Goal: Information Seeking & Learning: Learn about a topic

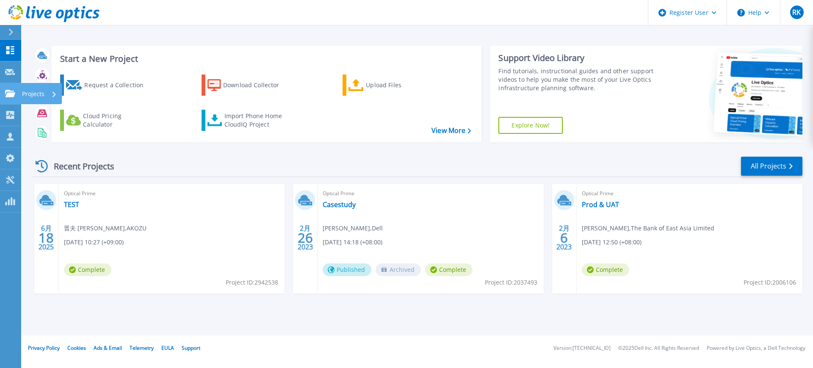
click at [10, 96] on icon at bounding box center [10, 93] width 10 height 7
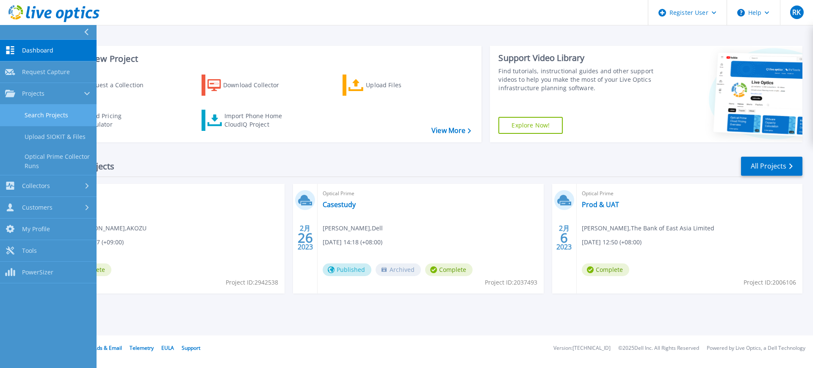
click at [53, 112] on link "Search Projects" at bounding box center [48, 116] width 97 height 22
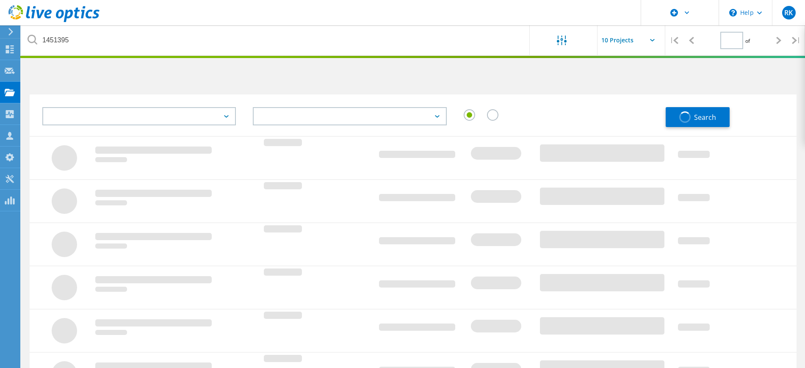
type input "1"
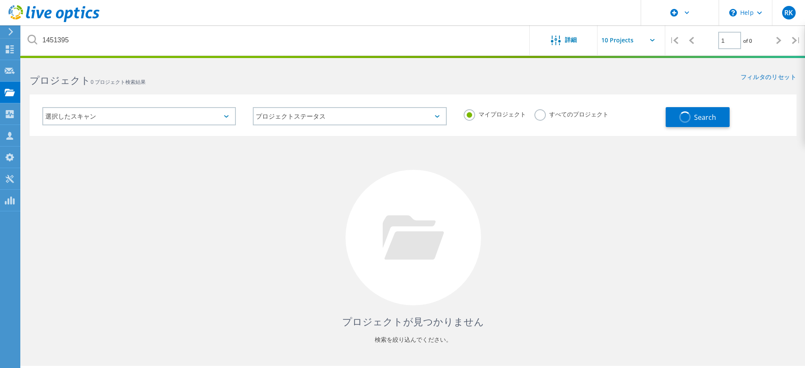
click at [545, 114] on label "すべてのプロジェクト" at bounding box center [571, 113] width 74 height 8
click at [0, 0] on input "すべてのプロジェクト" at bounding box center [0, 0] width 0 height 0
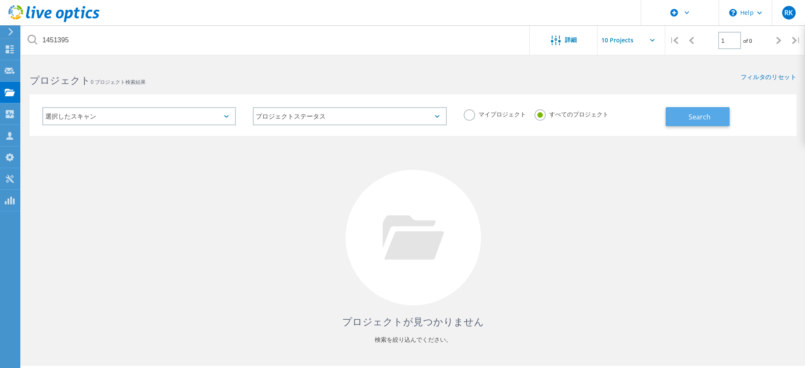
click at [706, 116] on span "Search" at bounding box center [700, 116] width 22 height 9
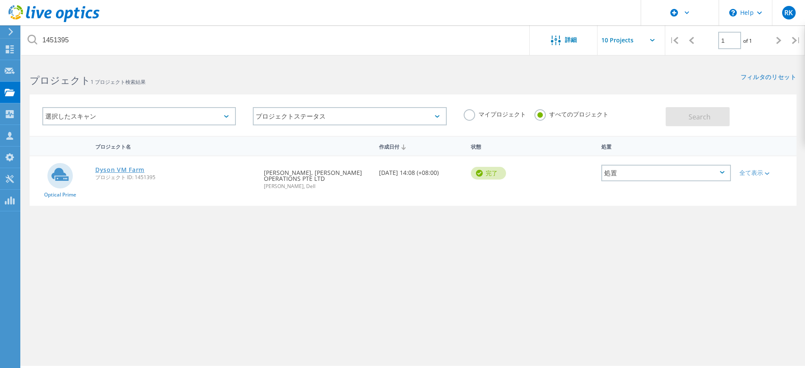
click at [114, 172] on link "Dyson VM Farm" at bounding box center [119, 170] width 49 height 6
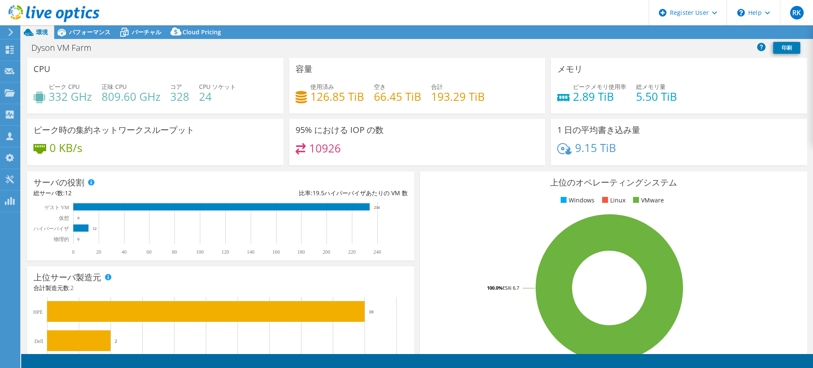
select select "USD"
select select "Tokyo"
select select "JPY"
click at [86, 32] on span "パフォーマンス" at bounding box center [90, 32] width 42 height 8
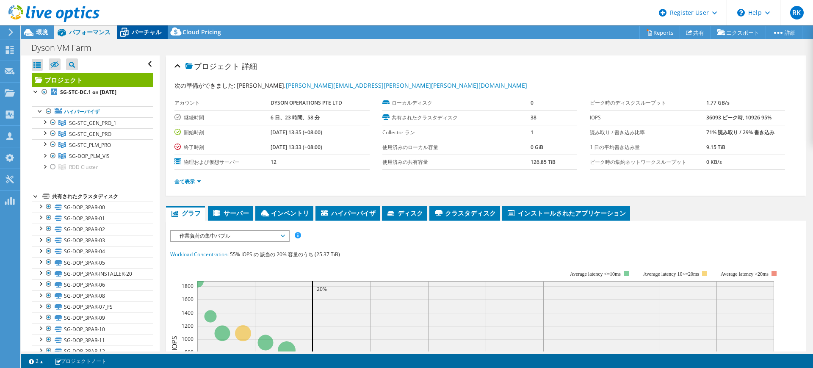
click at [144, 33] on span "バーチャル" at bounding box center [147, 32] width 30 height 8
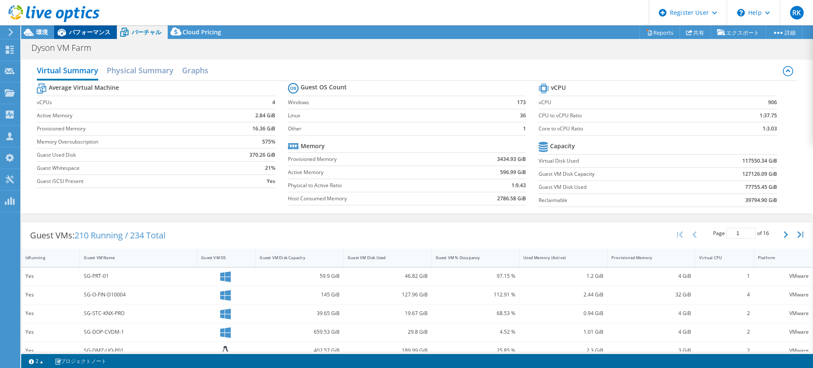
click at [90, 37] on div "パフォーマンス" at bounding box center [85, 32] width 63 height 14
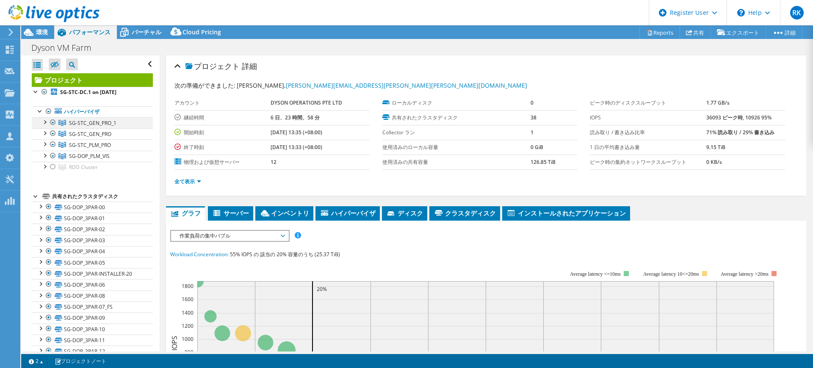
click at [46, 124] on div at bounding box center [44, 121] width 8 height 8
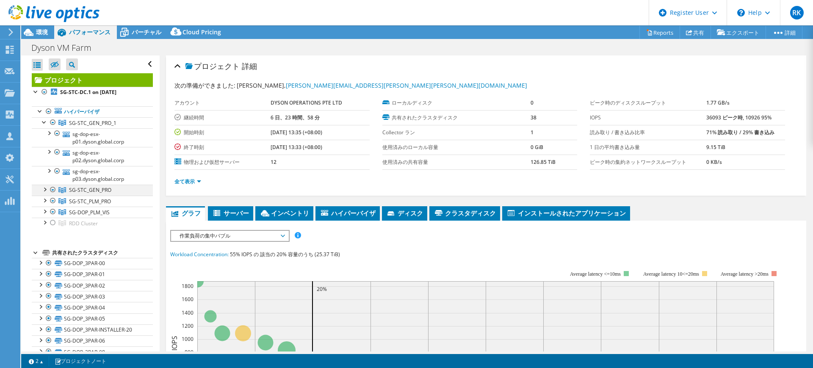
click at [41, 188] on div at bounding box center [44, 189] width 8 height 8
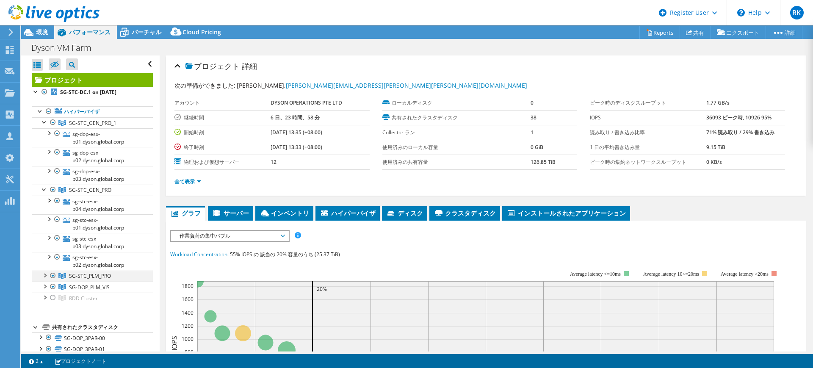
click at [43, 275] on div at bounding box center [44, 275] width 8 height 8
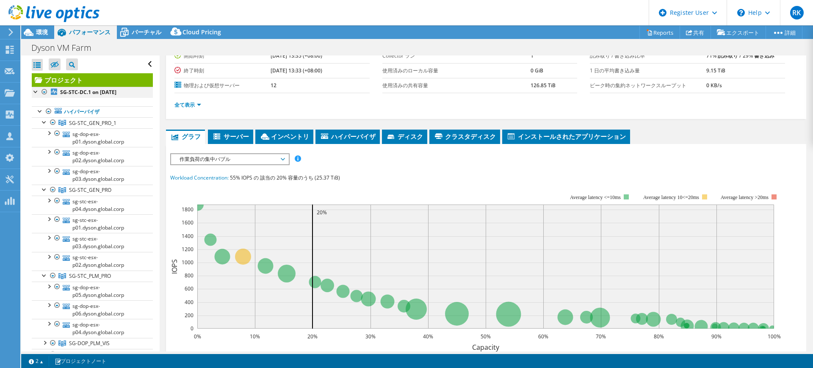
click at [35, 92] on div at bounding box center [36, 91] width 8 height 8
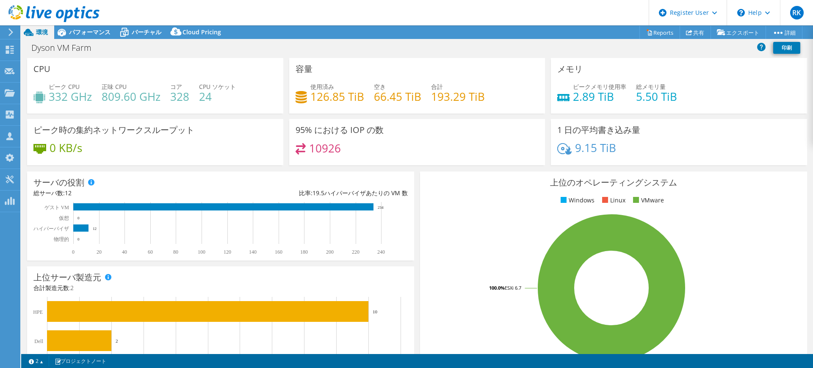
select select "[GEOGRAPHIC_DATA]"
select select "JPY"
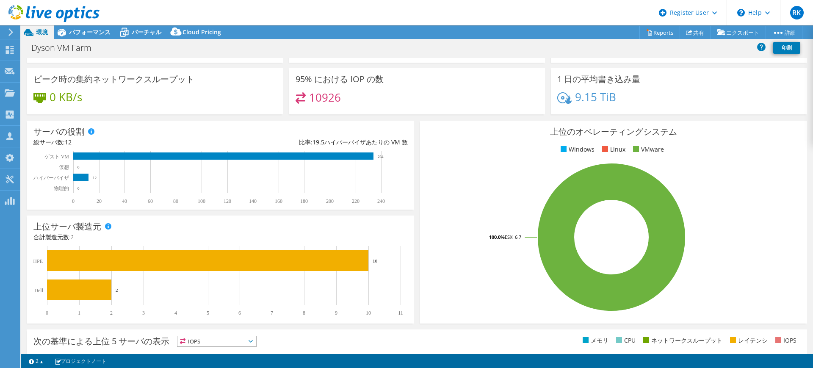
scroll to position [53, 0]
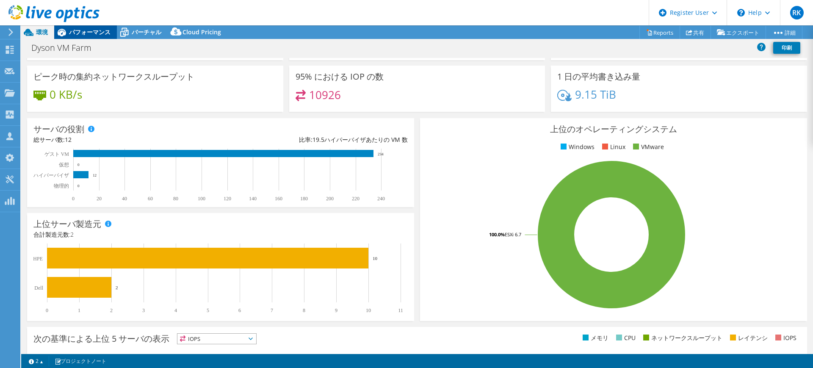
click at [78, 28] on span "パフォーマンス" at bounding box center [90, 32] width 42 height 8
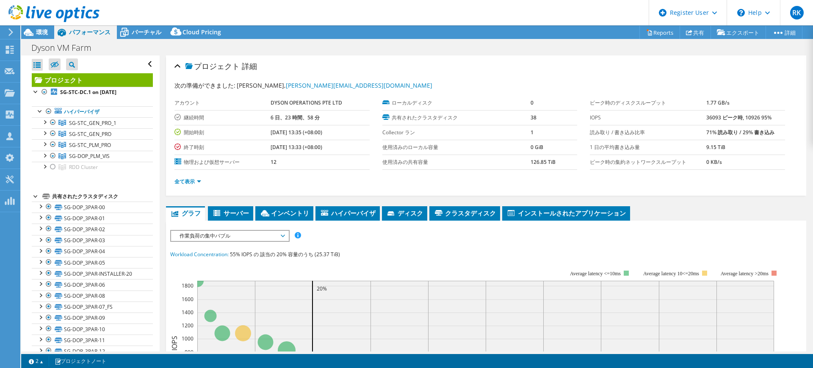
scroll to position [0, 0]
click at [47, 124] on div at bounding box center [44, 121] width 8 height 8
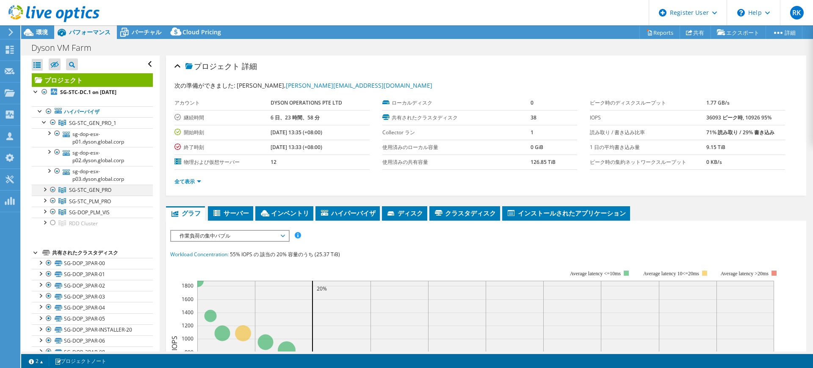
click at [44, 190] on div at bounding box center [44, 189] width 8 height 8
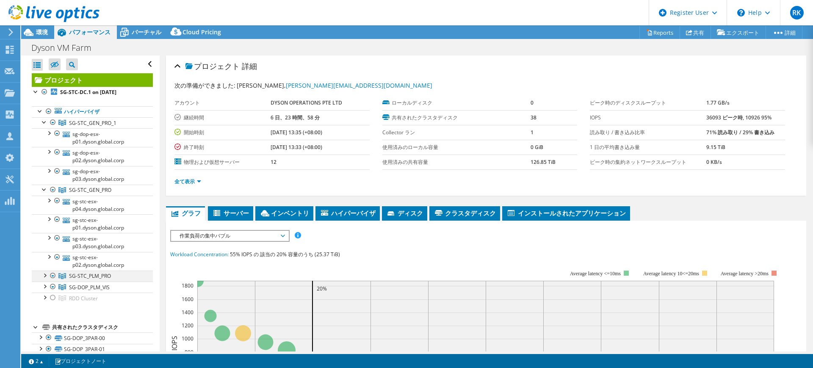
click at [46, 274] on div at bounding box center [44, 275] width 8 height 8
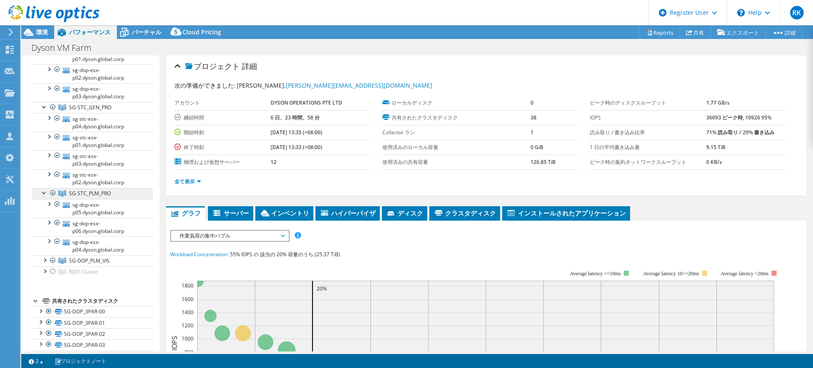
scroll to position [84, 0]
click at [44, 257] on div at bounding box center [44, 258] width 8 height 8
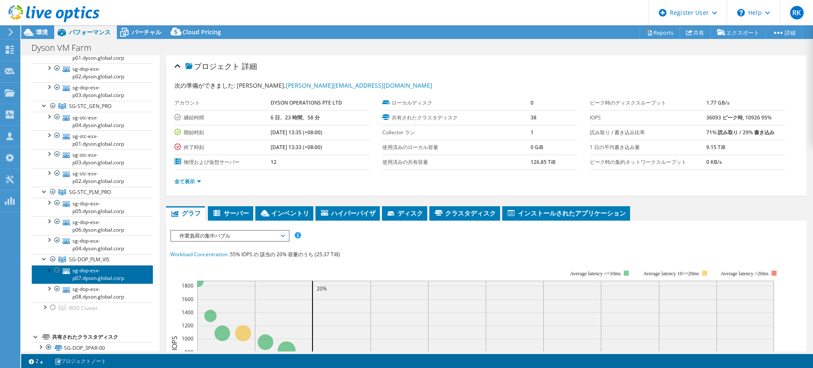
click at [75, 274] on link "sg-dop-esx-p07.dyson.global.corp" at bounding box center [92, 274] width 121 height 19
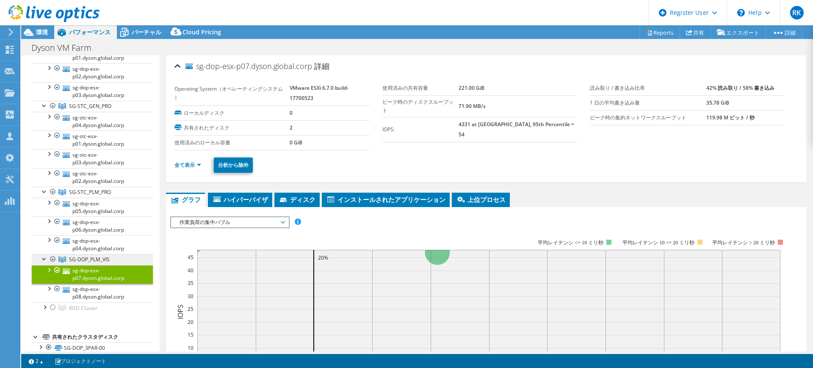
click at [83, 44] on link "SG-DOP_PLM_VIS" at bounding box center [92, 38] width 121 height 11
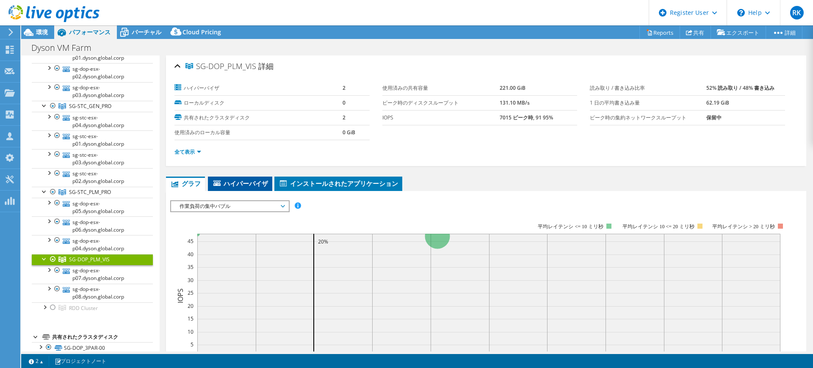
click at [225, 186] on span "ハイパーバイザ" at bounding box center [240, 183] width 56 height 8
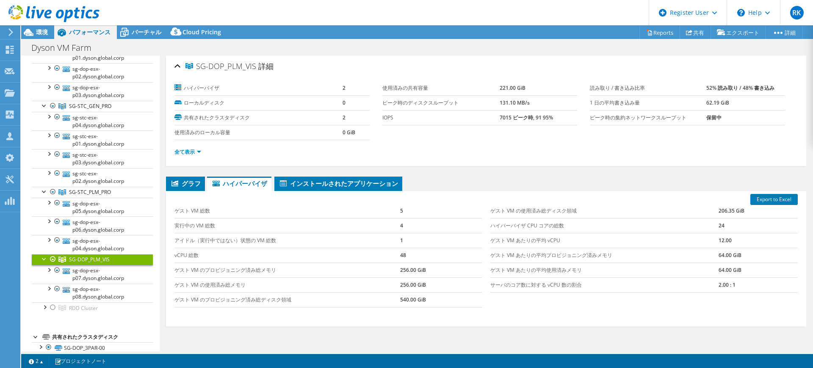
scroll to position [52, 0]
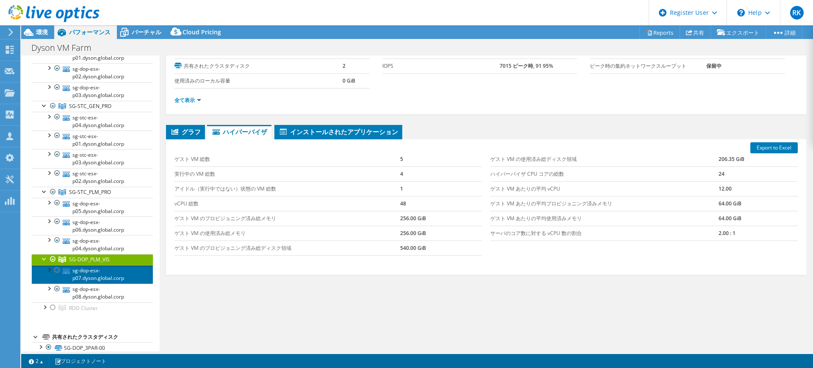
click at [86, 271] on link "sg-dop-esx-p07.dyson.global.corp" at bounding box center [92, 274] width 121 height 19
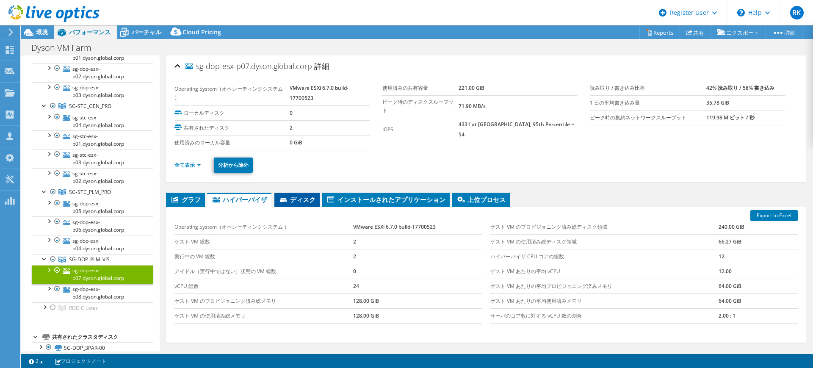
scroll to position [0, 0]
click at [174, 201] on icon at bounding box center [175, 199] width 7 height 6
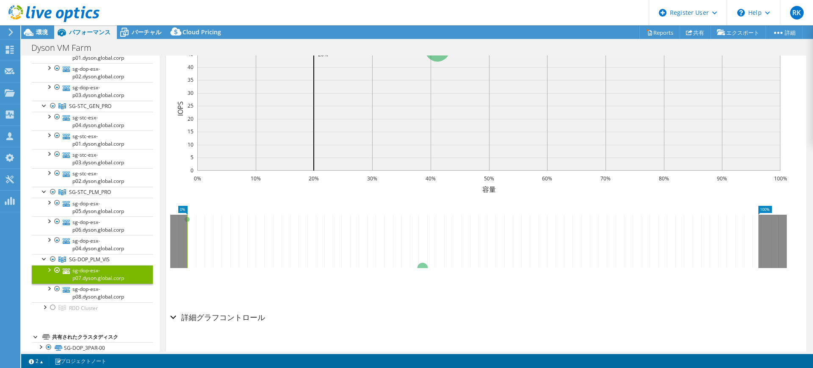
scroll to position [219, 0]
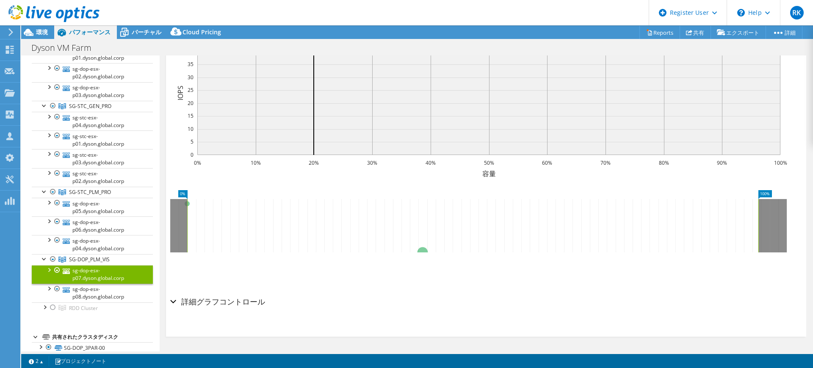
click at [184, 303] on h2 "詳細グラフコントロール" at bounding box center [217, 301] width 95 height 17
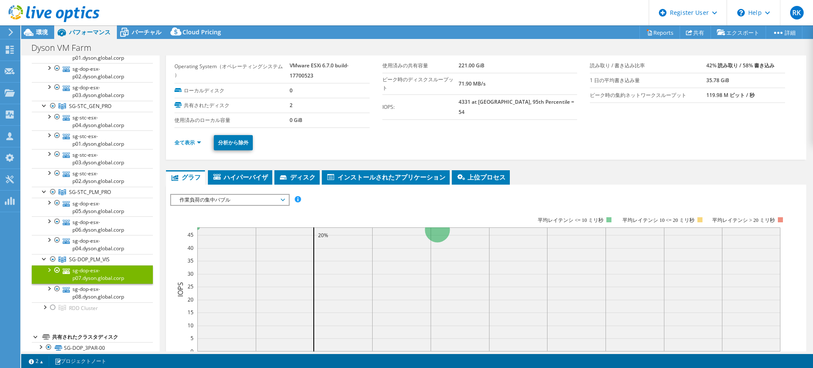
scroll to position [0, 0]
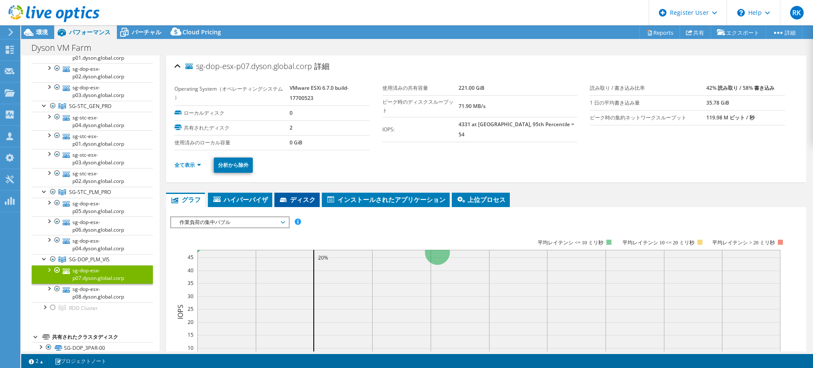
click at [304, 193] on li "ディスク" at bounding box center [296, 200] width 45 height 14
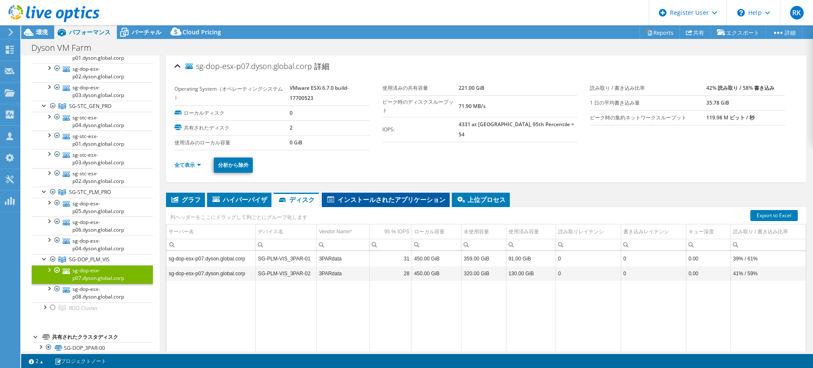
click at [374, 199] on span "インストールされたアプリケーション" at bounding box center [385, 199] width 119 height 8
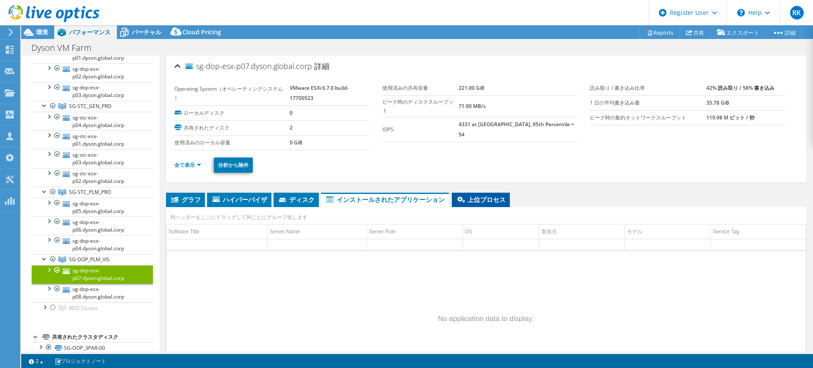
click at [489, 200] on span "上位プロセス" at bounding box center [481, 199] width 50 height 8
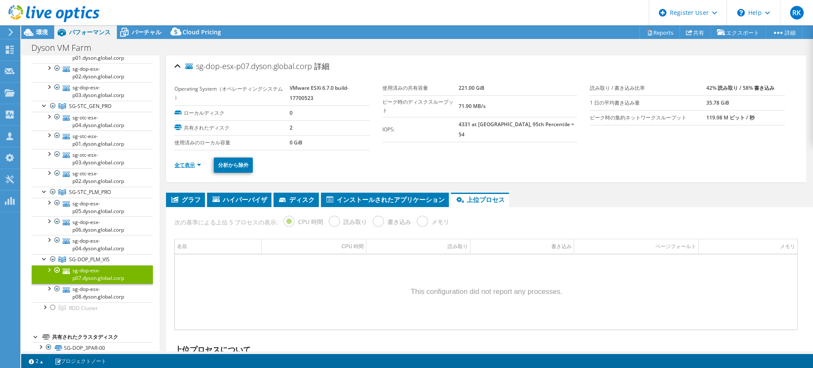
click at [194, 165] on link "全て表示" at bounding box center [187, 164] width 27 height 7
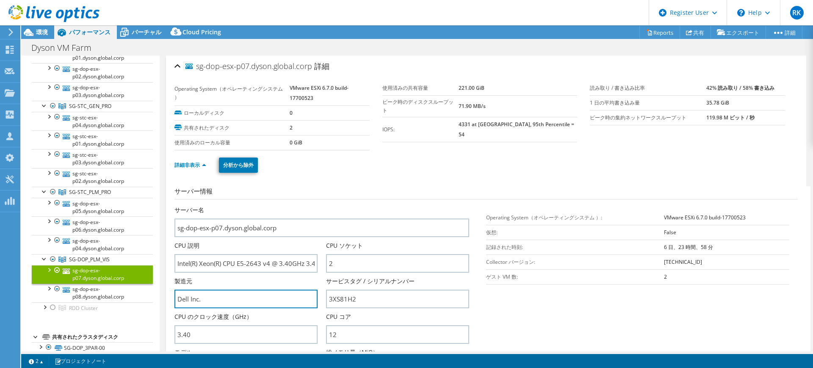
drag, startPoint x: 221, startPoint y: 299, endPoint x: 172, endPoint y: 298, distance: 49.6
drag, startPoint x: 172, startPoint y: 298, endPoint x: 41, endPoint y: 255, distance: 137.3
click at [41, 255] on div at bounding box center [44, 258] width 8 height 8
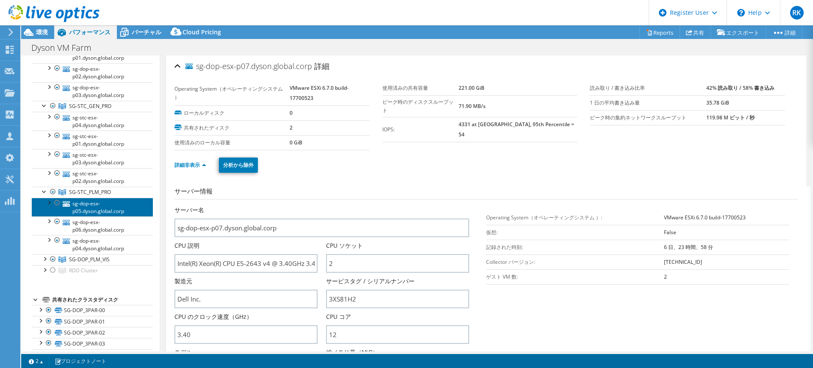
click at [97, 204] on link "sg-dop-esx-p05.dyson.global.corp" at bounding box center [92, 207] width 121 height 19
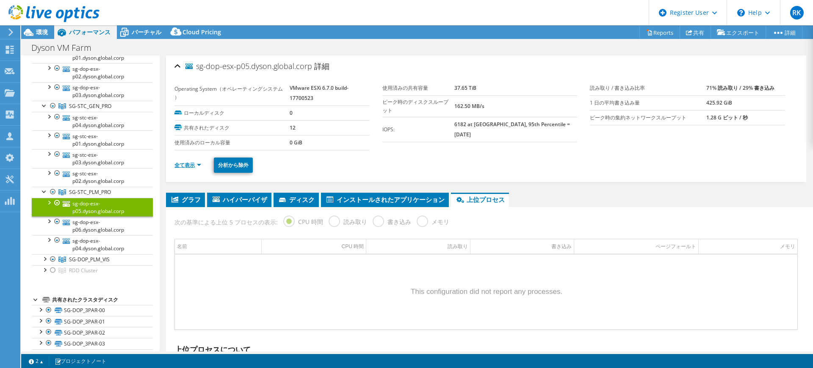
click at [188, 168] on link "全て表示" at bounding box center [187, 164] width 27 height 7
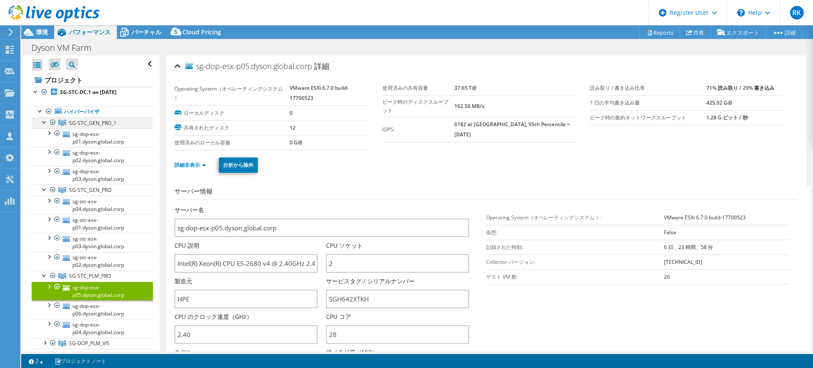
click at [45, 122] on div at bounding box center [44, 121] width 8 height 8
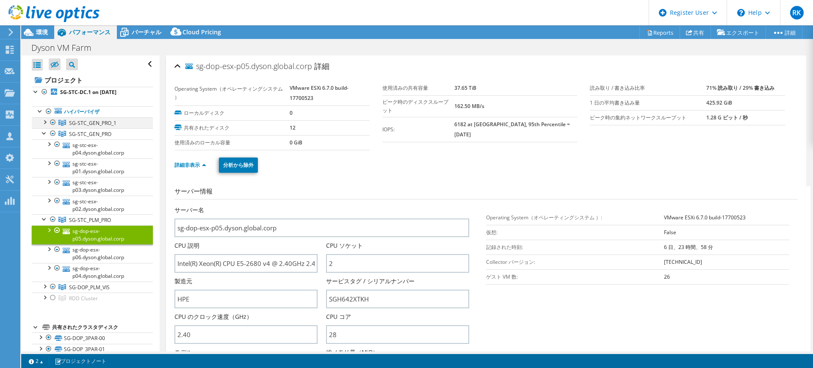
click at [45, 122] on div at bounding box center [44, 121] width 8 height 8
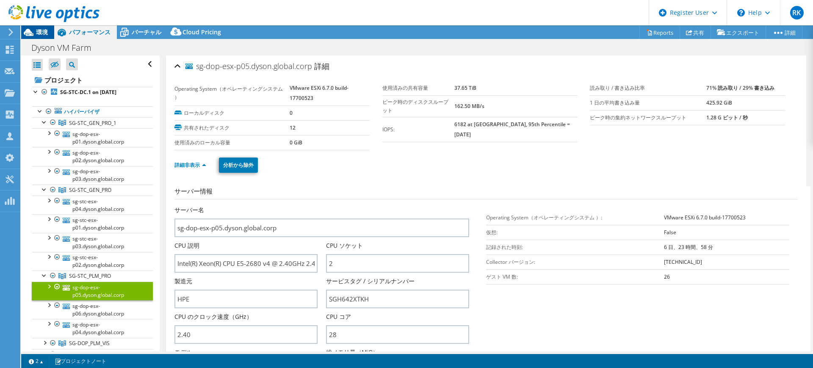
click at [38, 28] on span "環境" at bounding box center [42, 32] width 12 height 8
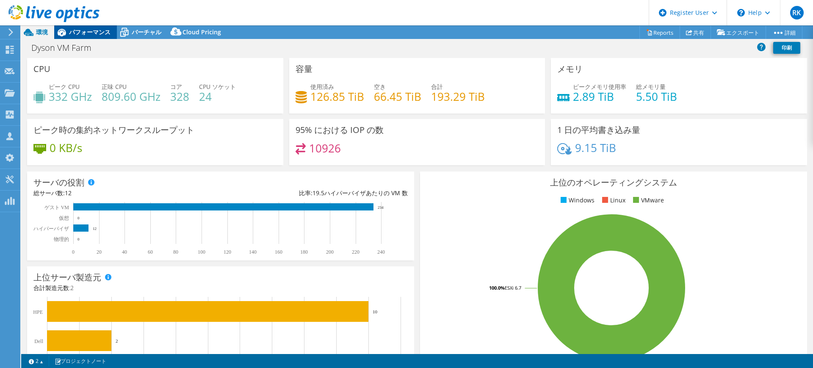
click at [100, 36] on div "パフォーマンス" at bounding box center [85, 32] width 63 height 14
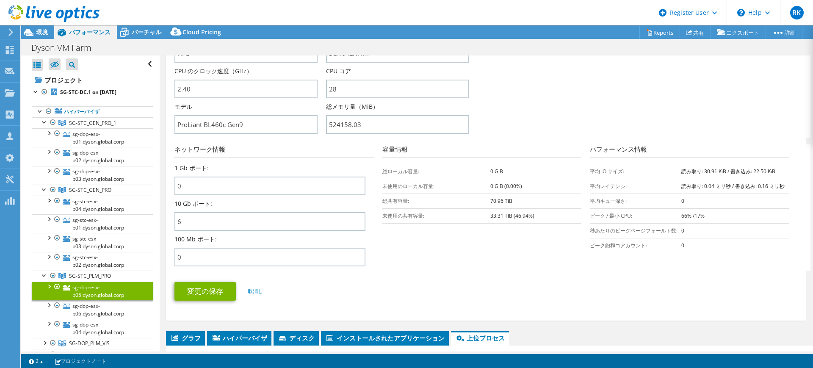
scroll to position [249, 0]
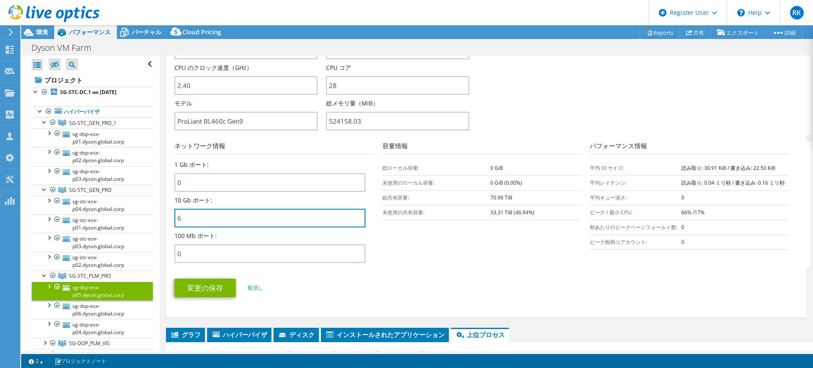
drag, startPoint x: 234, startPoint y: 214, endPoint x: 147, endPoint y: 215, distance: 86.8
drag, startPoint x: 147, startPoint y: 215, endPoint x: 499, endPoint y: 290, distance: 359.8
click at [499, 290] on ul "変更の保存 取消し" at bounding box center [485, 287] width 623 height 21
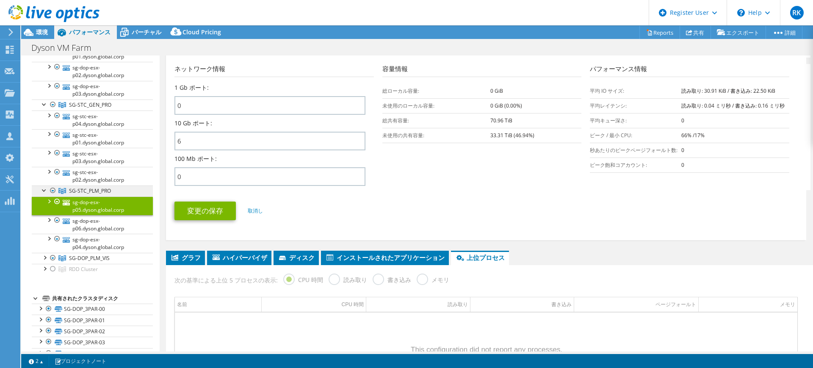
scroll to position [92, 0]
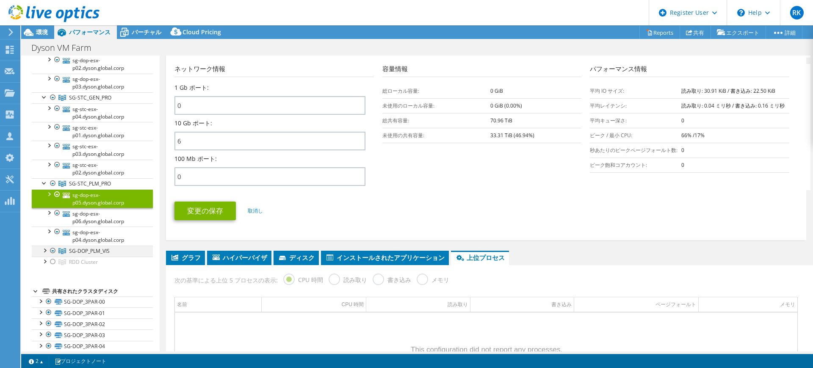
click at [47, 249] on div at bounding box center [44, 250] width 8 height 8
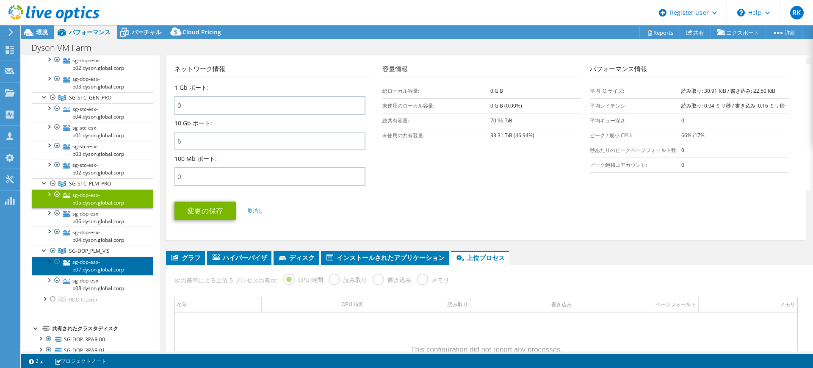
click at [89, 263] on link "sg-dop-esx-p07.dyson.global.corp" at bounding box center [92, 266] width 121 height 19
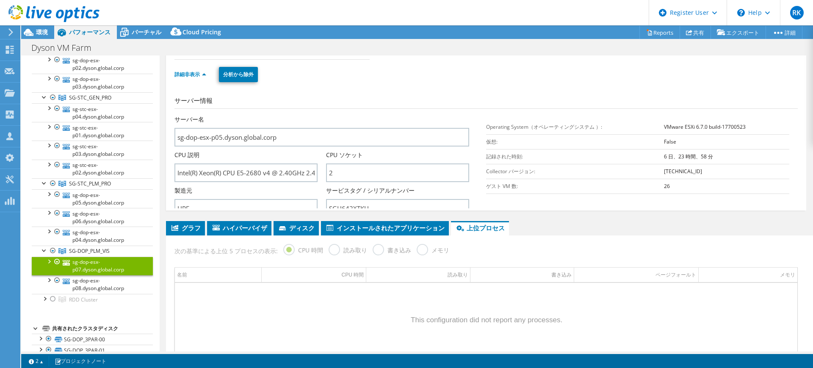
scroll to position [68, 0]
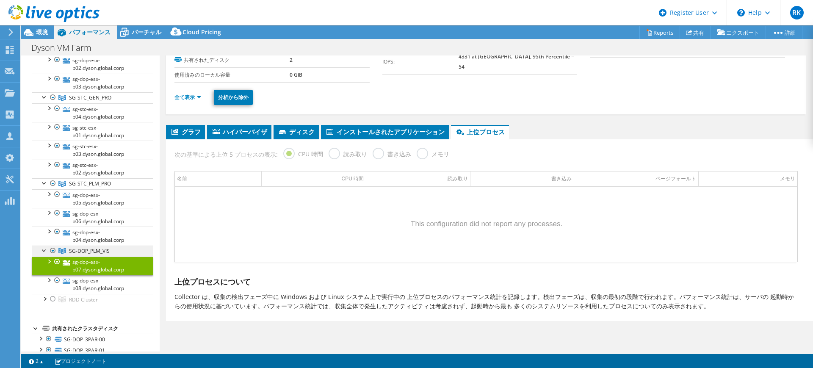
click at [102, 34] on span "SG-DOP_PLM_VIS" at bounding box center [92, 30] width 47 height 7
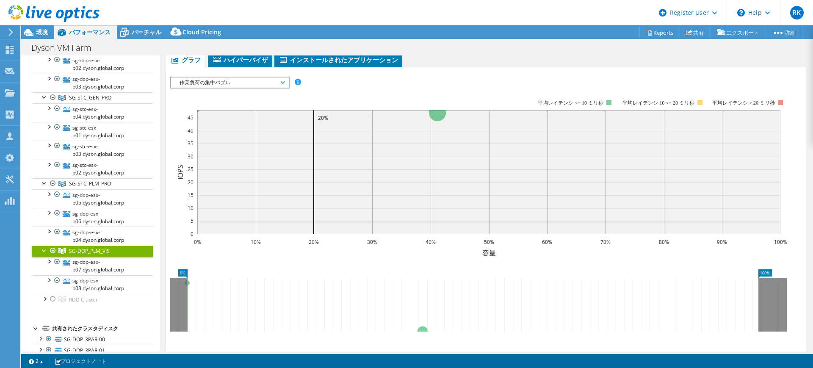
scroll to position [0, 0]
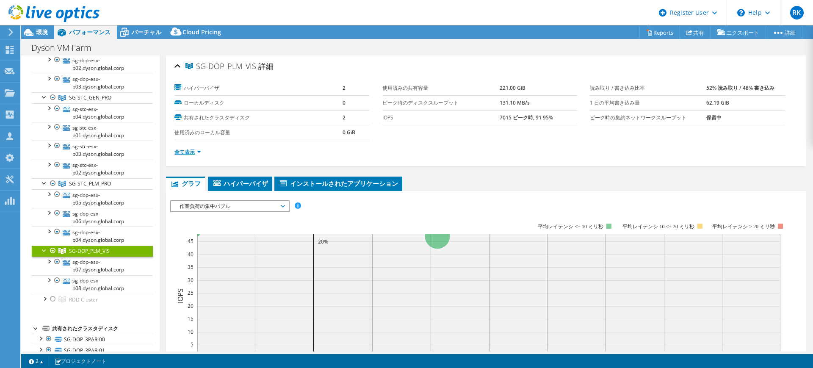
click at [185, 152] on link "全て表示" at bounding box center [187, 151] width 27 height 7
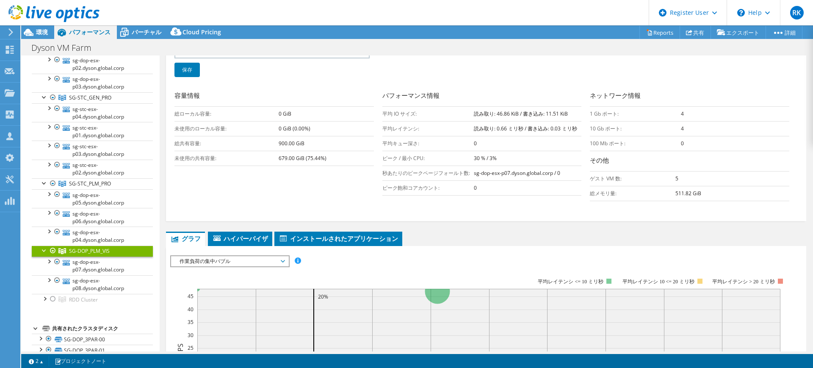
scroll to position [136, 0]
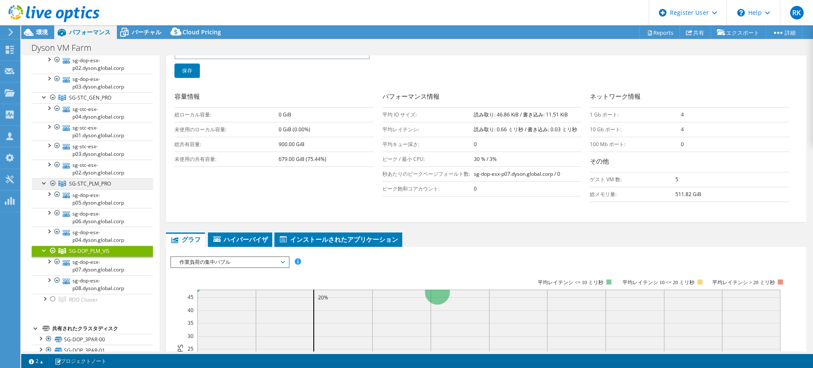
click at [84, 34] on span "SG-STC_PLM_PRO" at bounding box center [92, 30] width 47 height 7
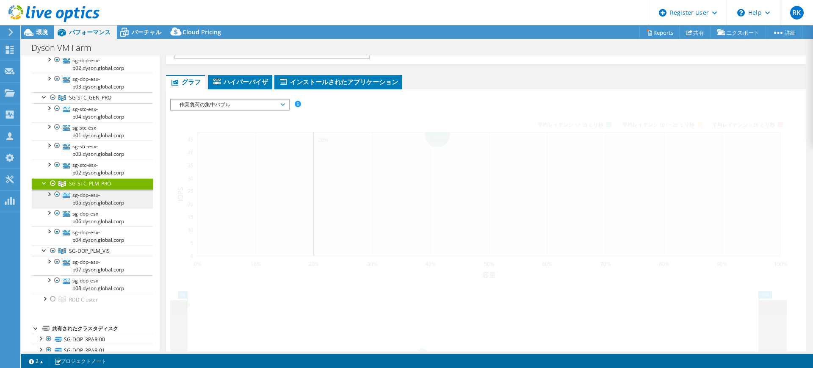
scroll to position [133, 0]
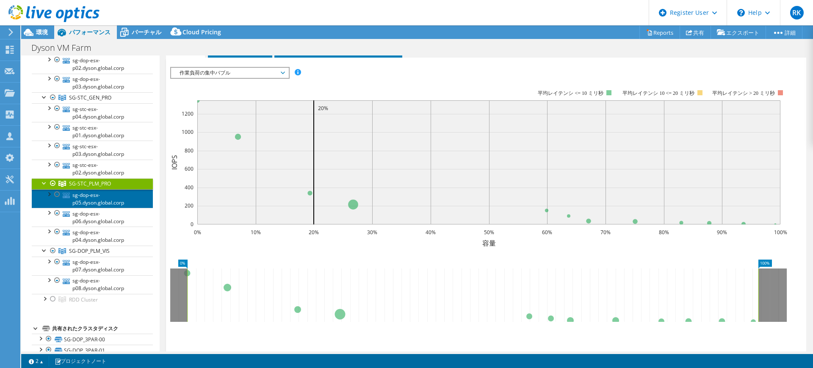
click at [92, 197] on link "sg-dop-esx-p05.dyson.global.corp" at bounding box center [92, 198] width 121 height 19
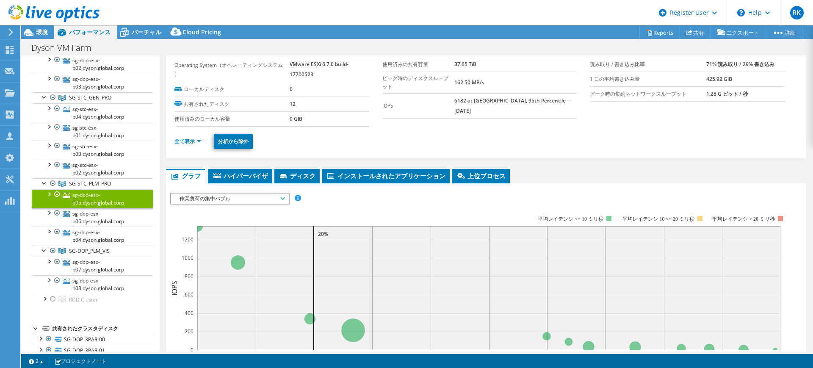
scroll to position [0, 0]
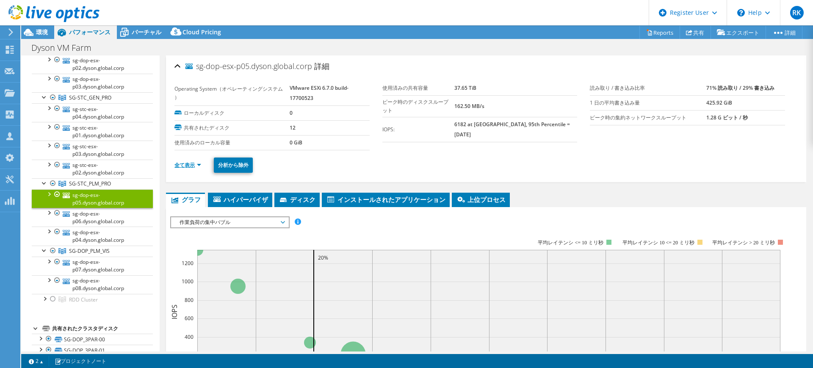
click at [186, 166] on link "全て表示" at bounding box center [187, 164] width 27 height 7
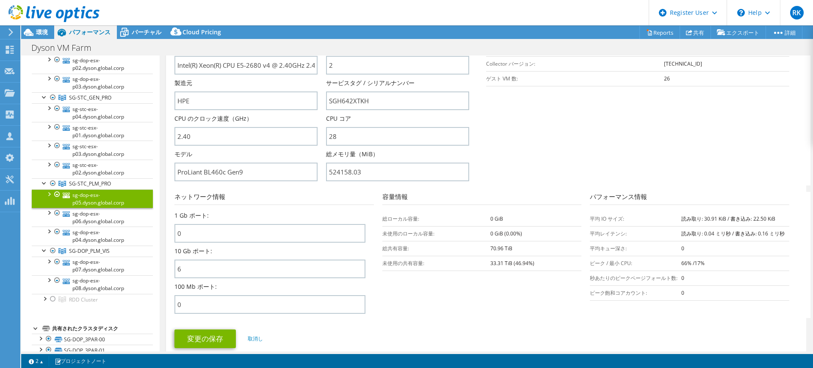
scroll to position [197, 0]
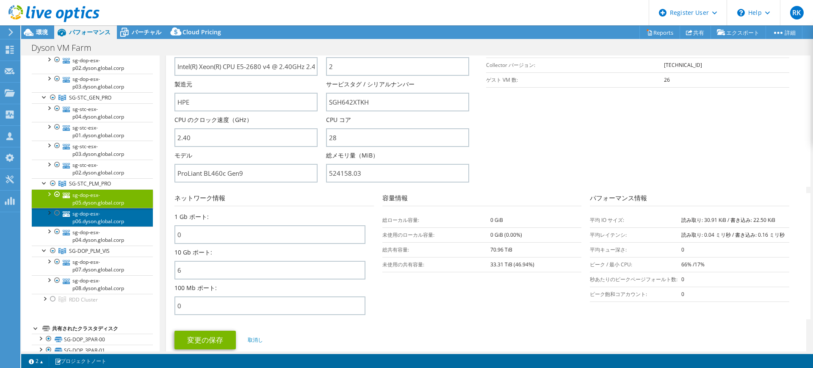
click at [91, 221] on link "sg-dop-esx-p06.dyson.global.corp" at bounding box center [92, 217] width 121 height 19
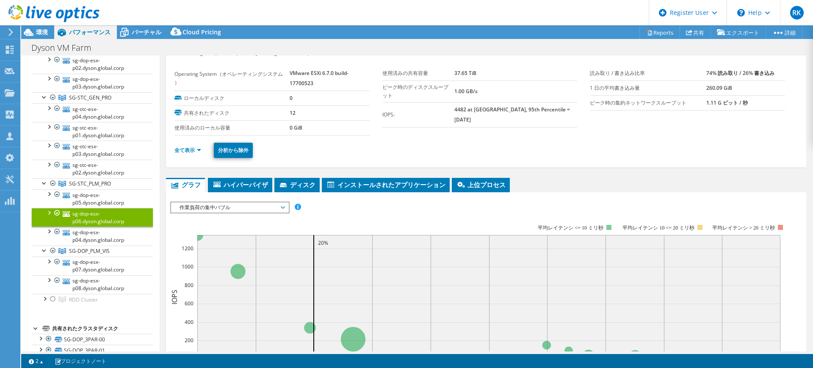
scroll to position [0, 0]
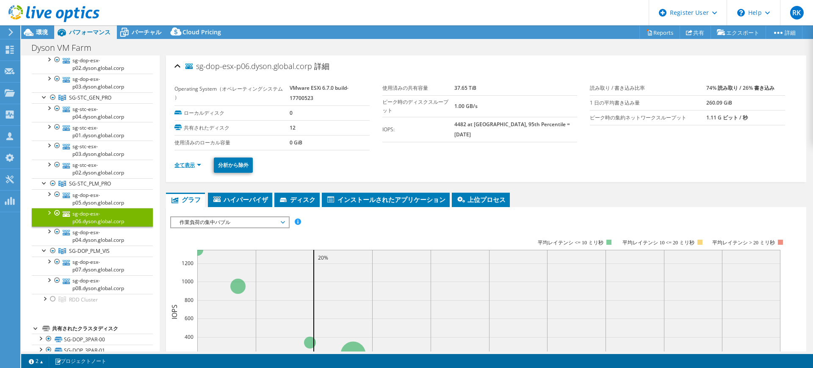
click at [192, 161] on link "全て表示" at bounding box center [187, 164] width 27 height 7
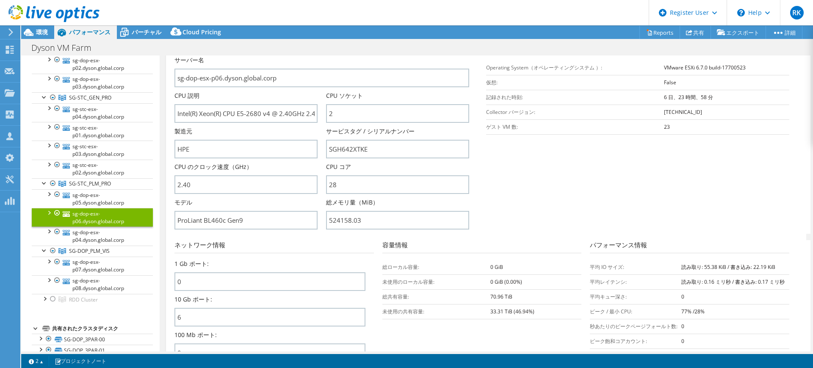
scroll to position [216, 0]
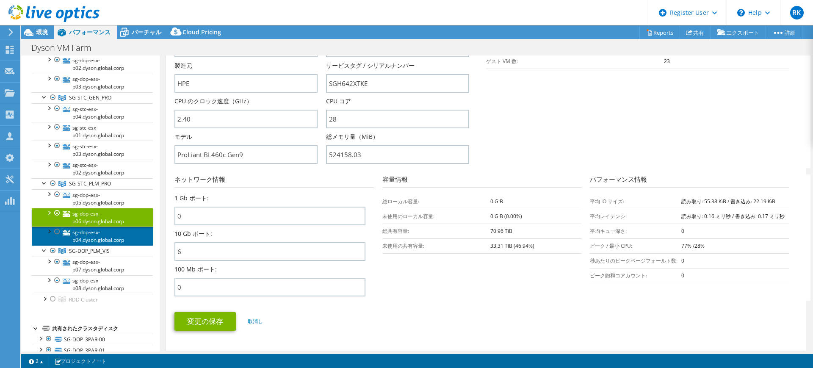
click at [91, 239] on link "sg-dop-esx-p04.dyson.global.corp" at bounding box center [92, 236] width 121 height 19
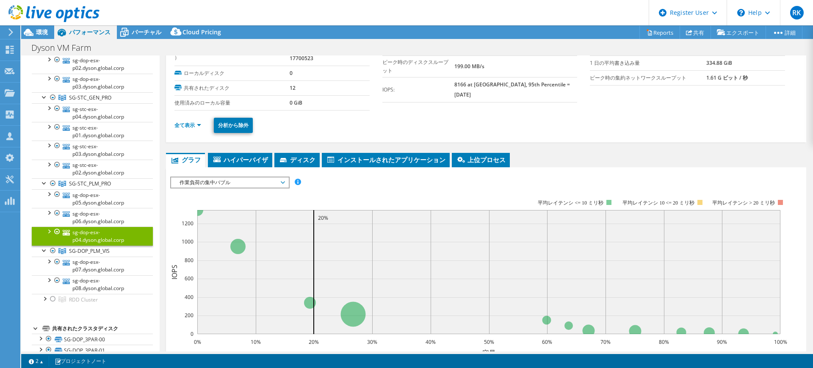
scroll to position [39, 0]
click at [183, 126] on link "全て表示" at bounding box center [187, 125] width 27 height 7
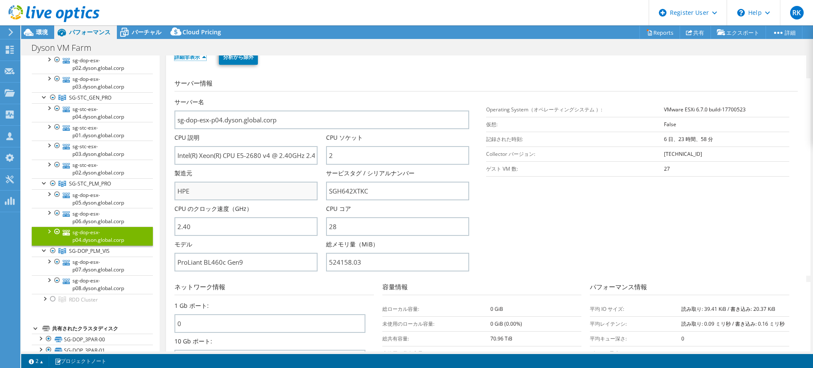
scroll to position [0, 0]
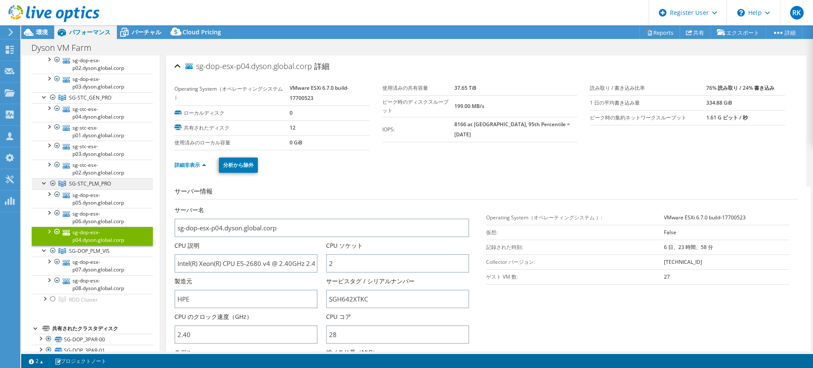
click at [107, 34] on span "SG-STC_PLM_PRO" at bounding box center [92, 30] width 47 height 7
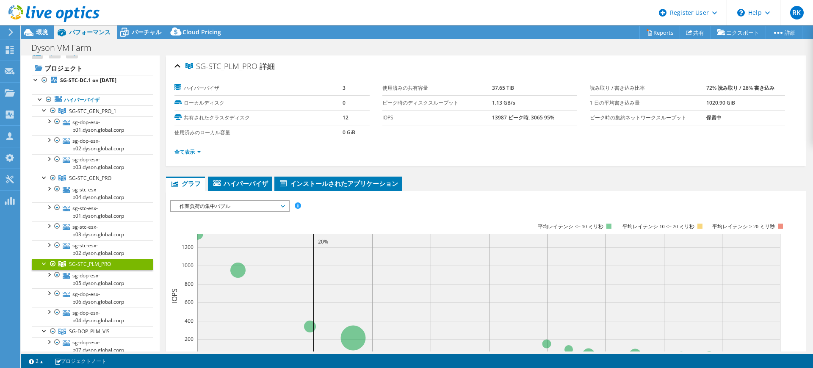
scroll to position [3, 0]
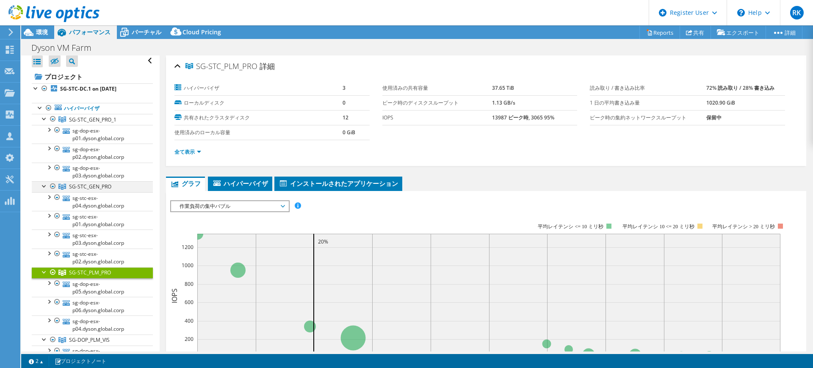
click at [41, 183] on div at bounding box center [44, 185] width 8 height 8
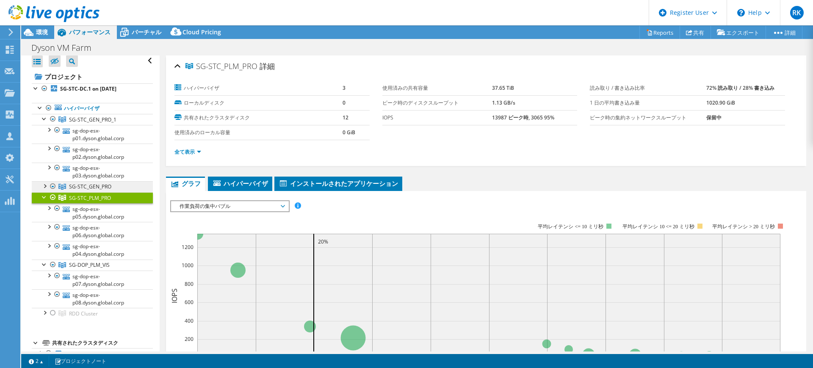
click at [77, 123] on span "SG-STC_GEN_PRO" at bounding box center [92, 119] width 47 height 7
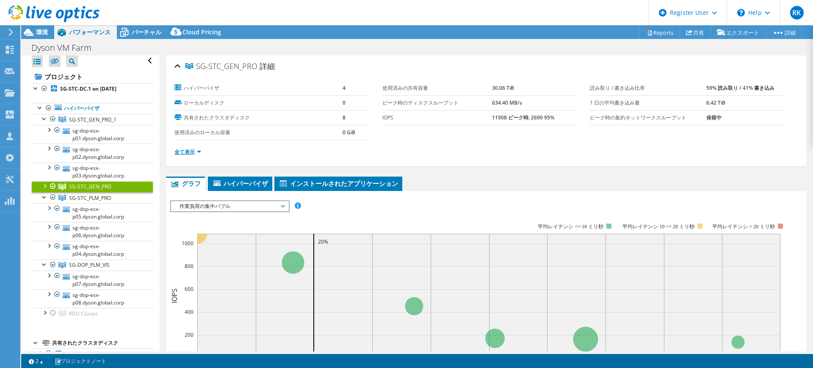
click at [182, 154] on link "全て表示" at bounding box center [187, 151] width 27 height 7
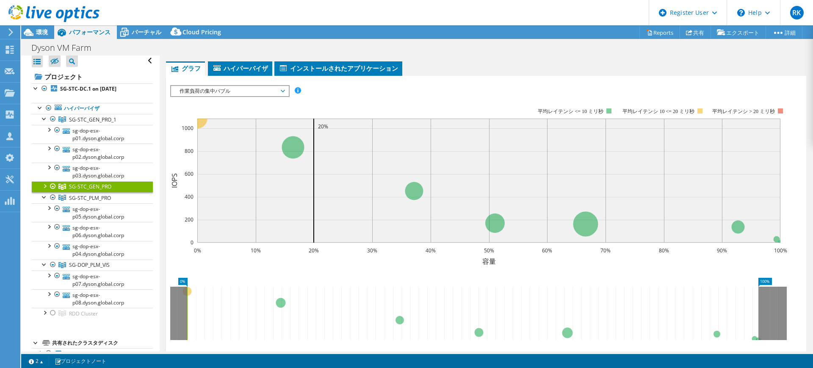
scroll to position [318, 0]
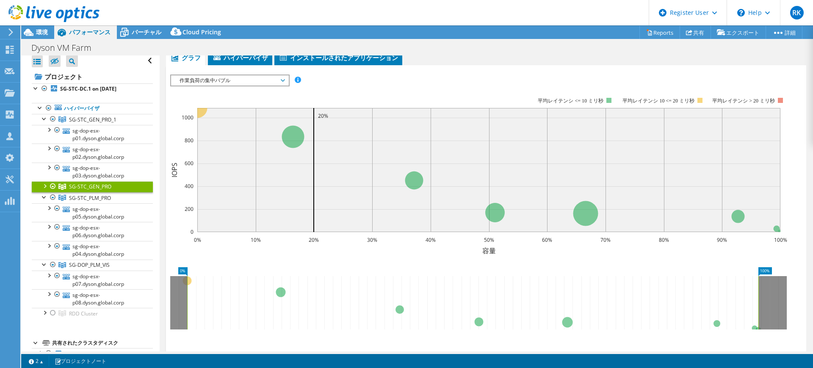
click at [45, 186] on div at bounding box center [44, 185] width 8 height 8
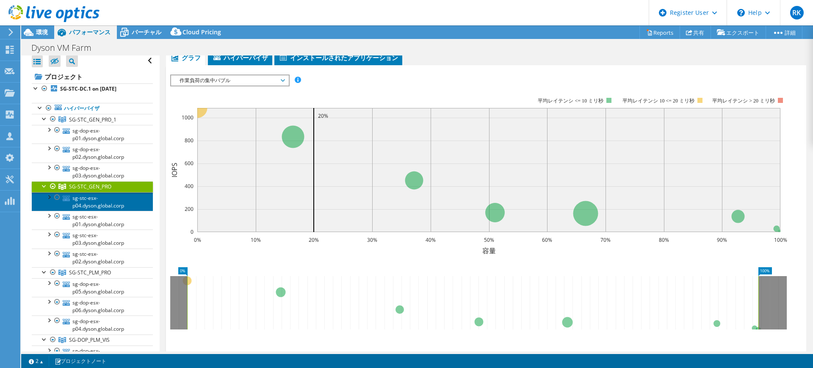
click at [78, 201] on link "sg-stc-esx-p04.dyson.global.corp" at bounding box center [92, 201] width 121 height 19
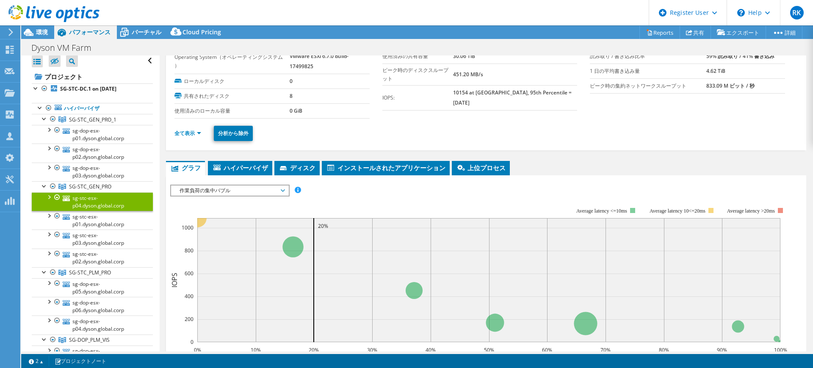
scroll to position [0, 0]
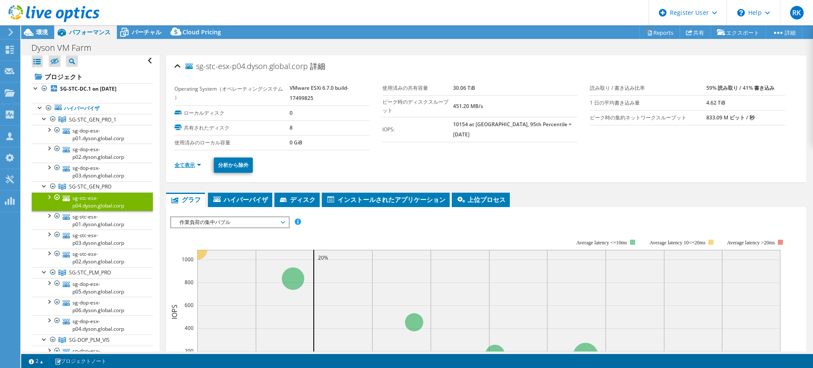
click at [184, 162] on link "全て表示" at bounding box center [187, 164] width 27 height 7
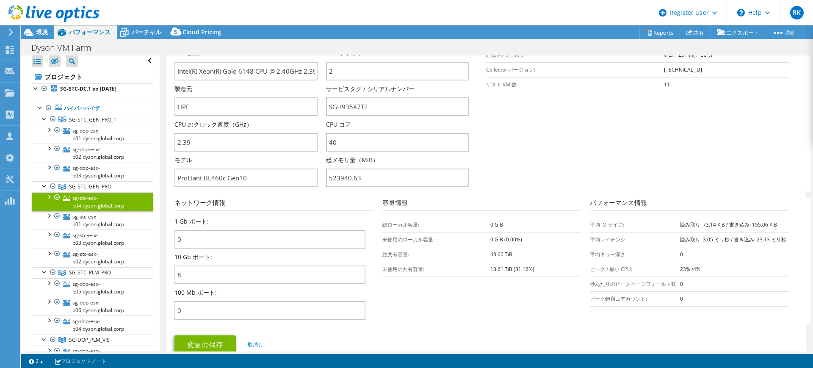
scroll to position [192, 0]
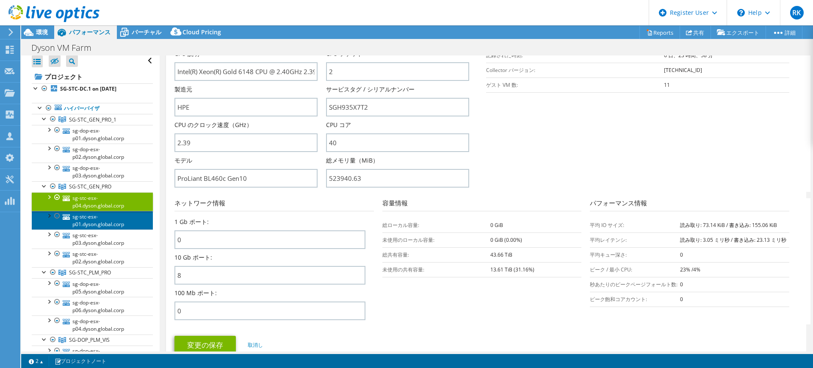
click at [93, 225] on link "sg-stc-esx-p01.dyson.global.corp" at bounding box center [92, 220] width 121 height 19
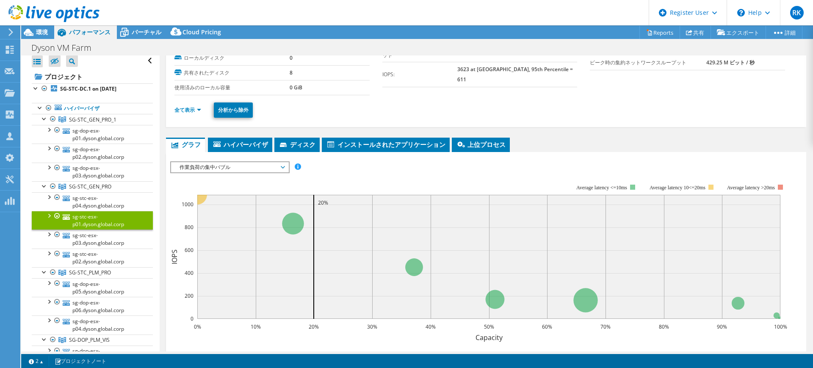
scroll to position [50, 0]
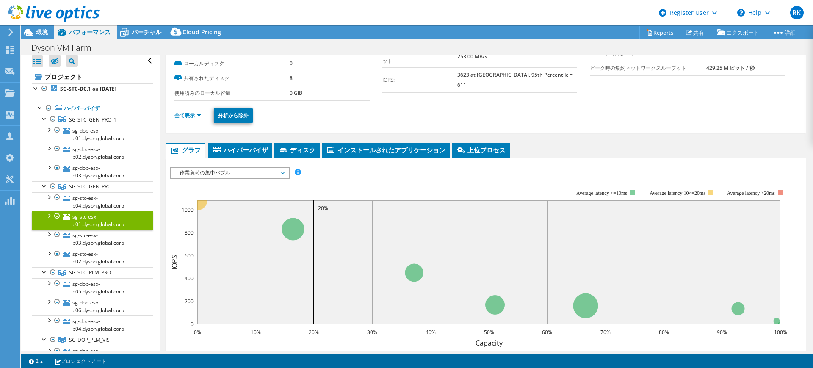
click at [184, 116] on link "全て表示" at bounding box center [187, 115] width 27 height 7
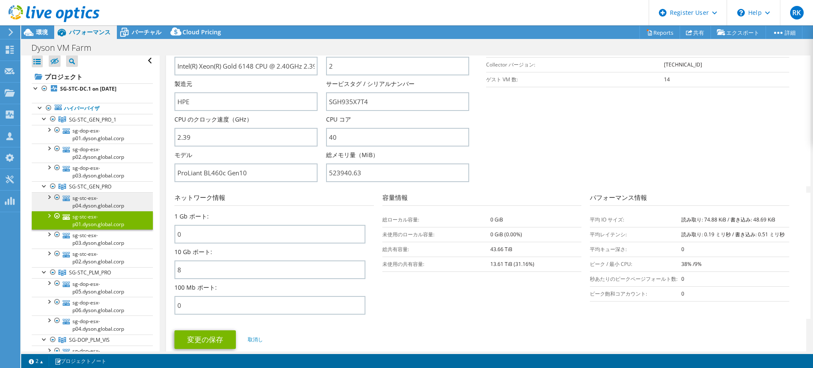
scroll to position [0, 0]
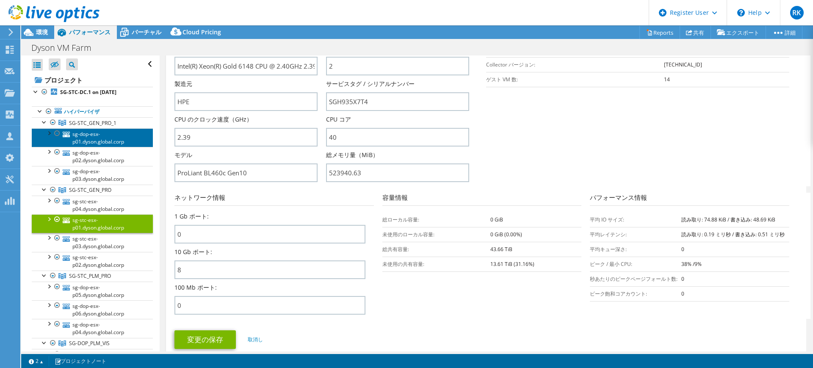
click at [103, 137] on link "sg-dop-esx-p01.dyson.global.corp" at bounding box center [92, 137] width 121 height 19
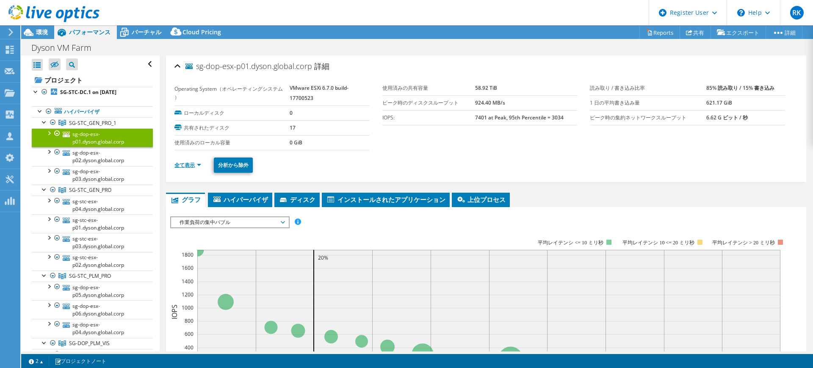
click at [182, 162] on link "全て表示" at bounding box center [187, 164] width 27 height 7
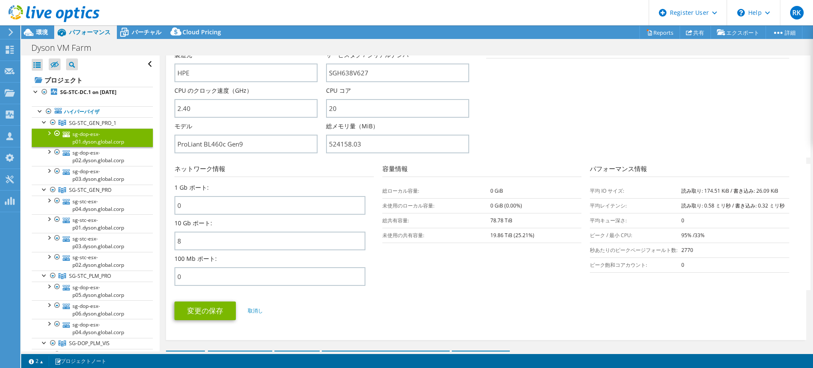
scroll to position [227, 0]
click at [40, 113] on div at bounding box center [40, 110] width 8 height 8
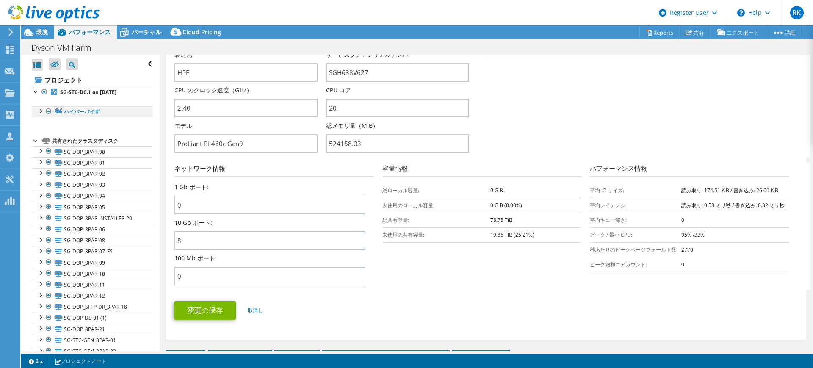
click at [42, 109] on div at bounding box center [40, 110] width 8 height 8
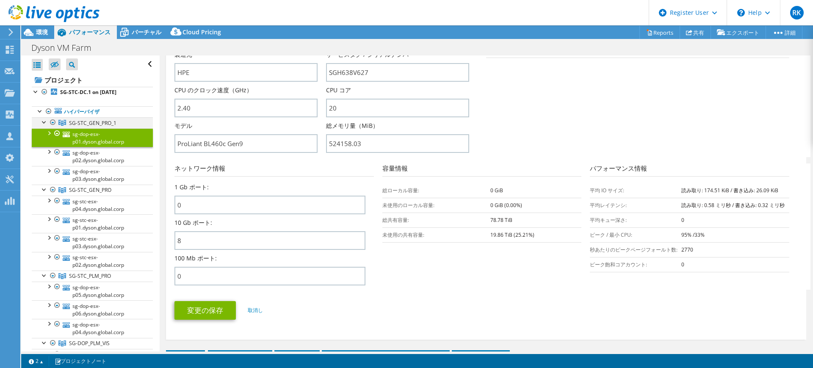
click at [42, 124] on div at bounding box center [44, 121] width 8 height 8
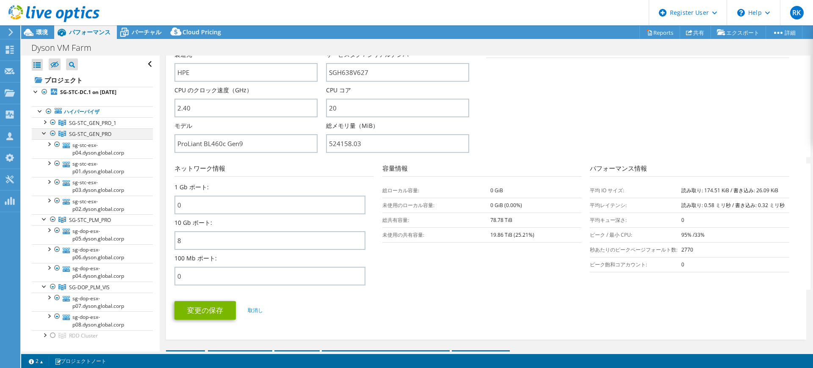
click at [43, 132] on div at bounding box center [44, 132] width 8 height 8
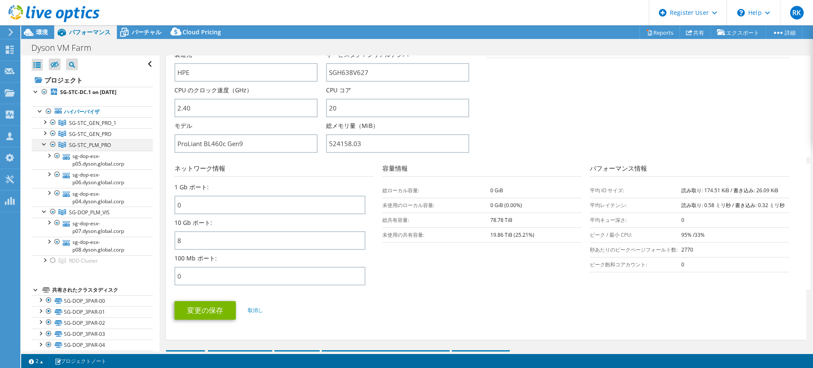
click at [46, 147] on div at bounding box center [44, 143] width 8 height 8
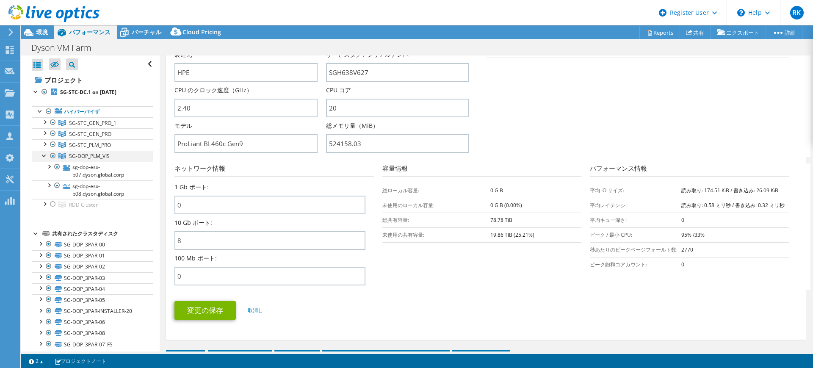
click at [45, 156] on div at bounding box center [44, 155] width 8 height 8
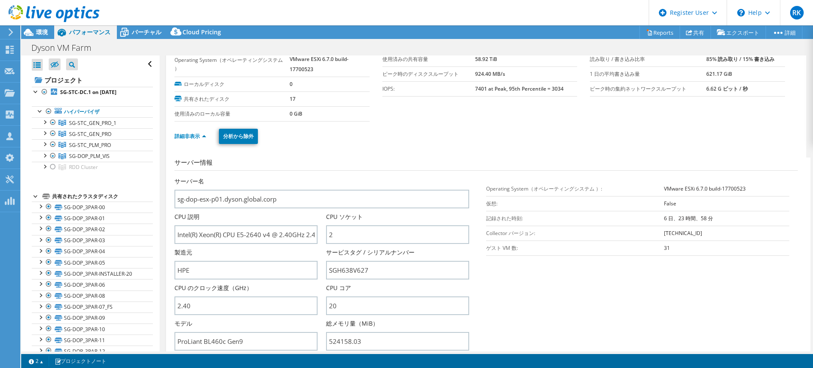
scroll to position [0, 0]
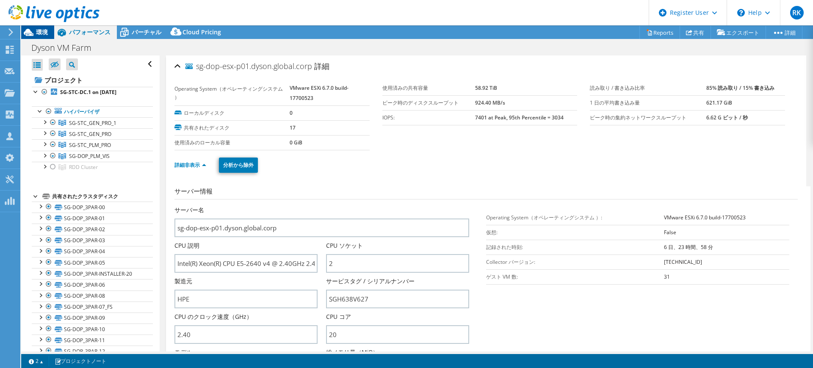
click at [37, 37] on div "環境" at bounding box center [37, 32] width 33 height 14
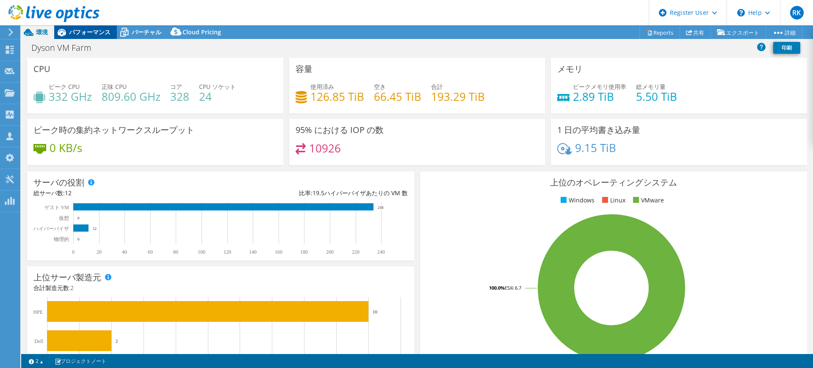
click at [77, 33] on span "パフォーマンス" at bounding box center [90, 32] width 42 height 8
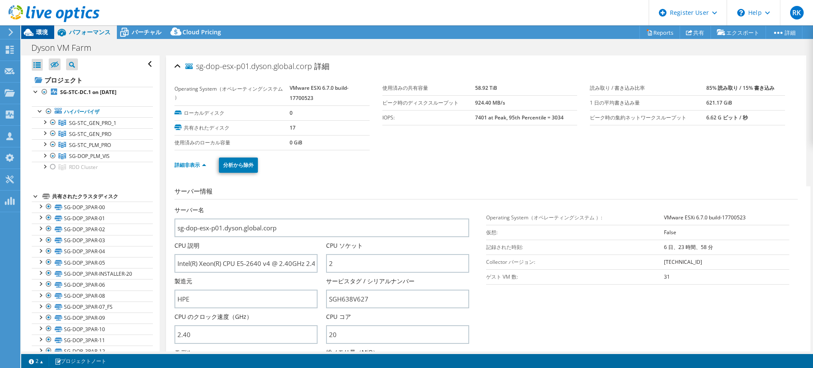
click at [40, 31] on span "環境" at bounding box center [42, 32] width 12 height 8
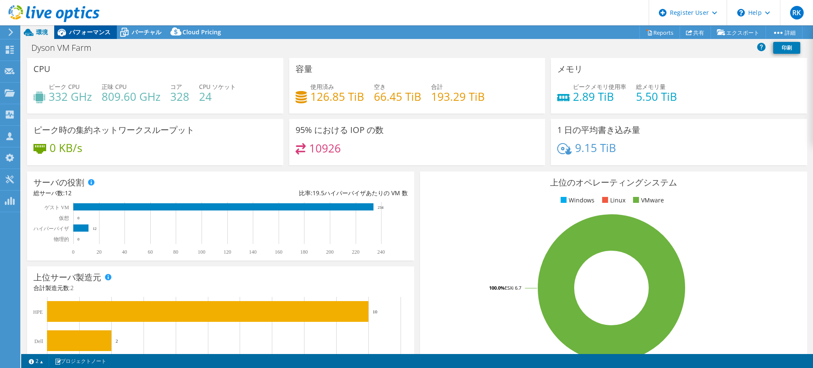
click at [69, 35] on icon at bounding box center [61, 32] width 15 height 15
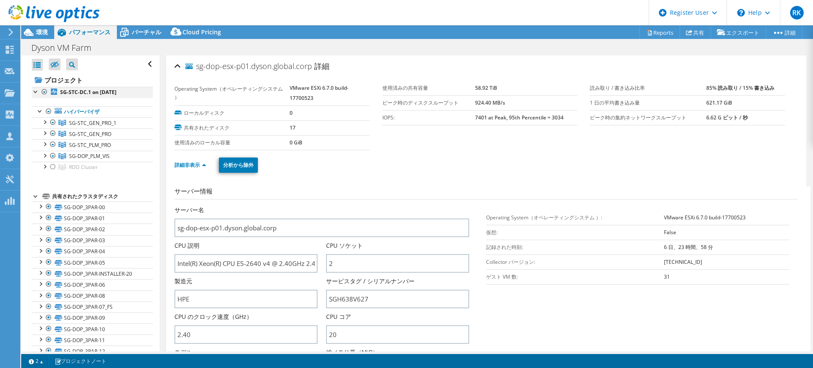
click at [33, 90] on div at bounding box center [36, 91] width 8 height 8
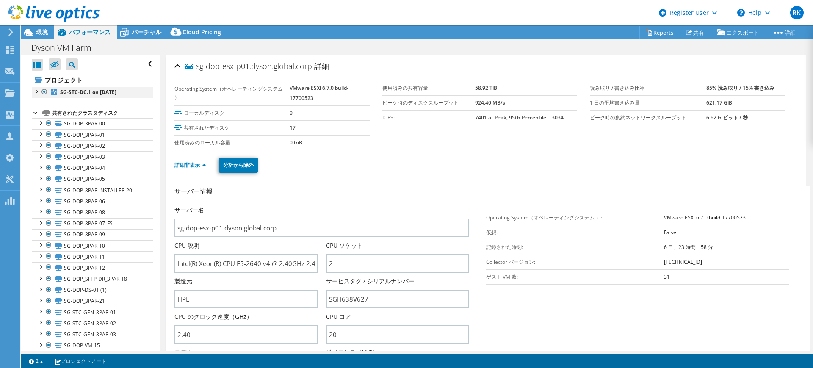
click at [33, 90] on div at bounding box center [36, 91] width 8 height 8
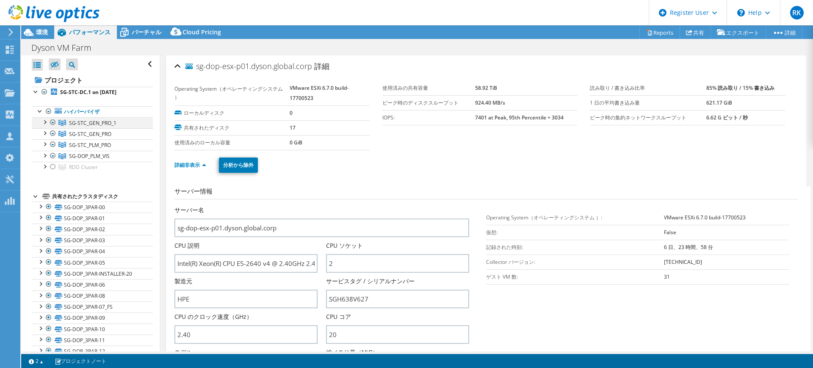
click at [45, 125] on div at bounding box center [44, 121] width 8 height 8
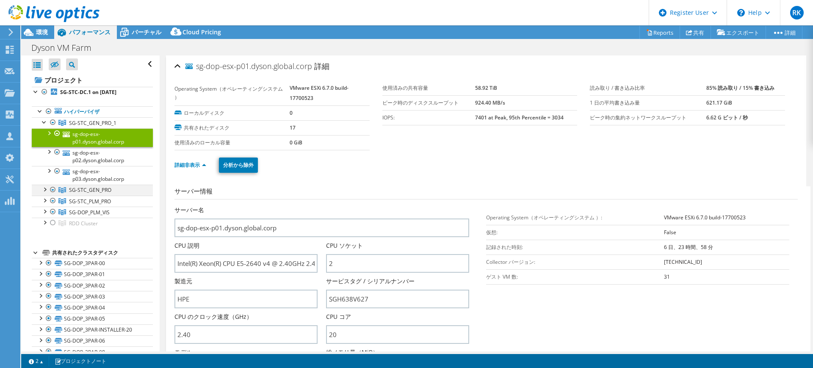
click at [47, 190] on div at bounding box center [44, 189] width 8 height 8
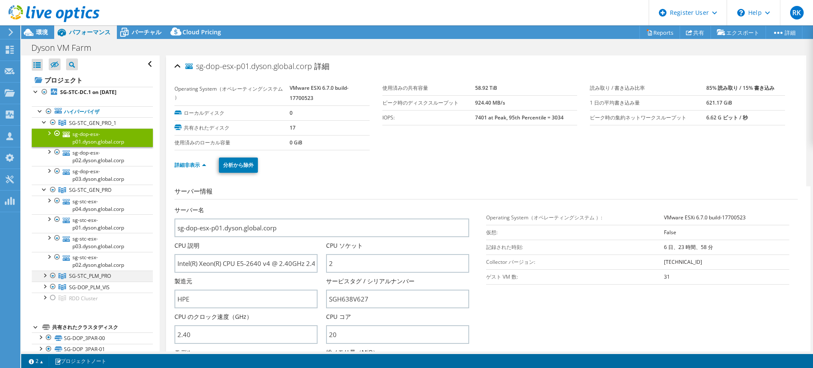
click at [46, 275] on div at bounding box center [44, 275] width 8 height 8
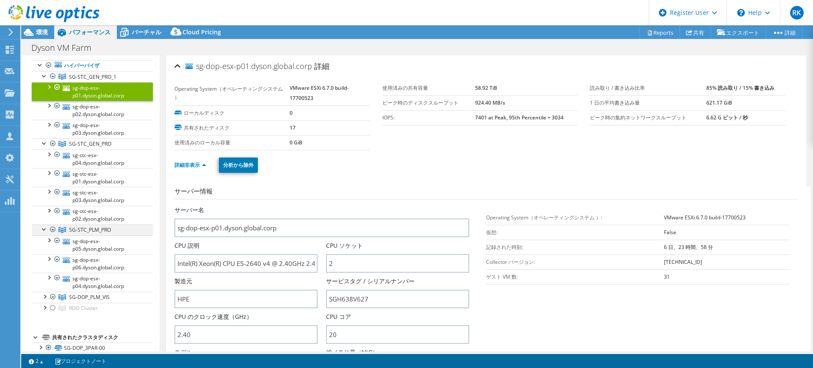
scroll to position [47, 0]
click at [46, 294] on div at bounding box center [44, 295] width 8 height 8
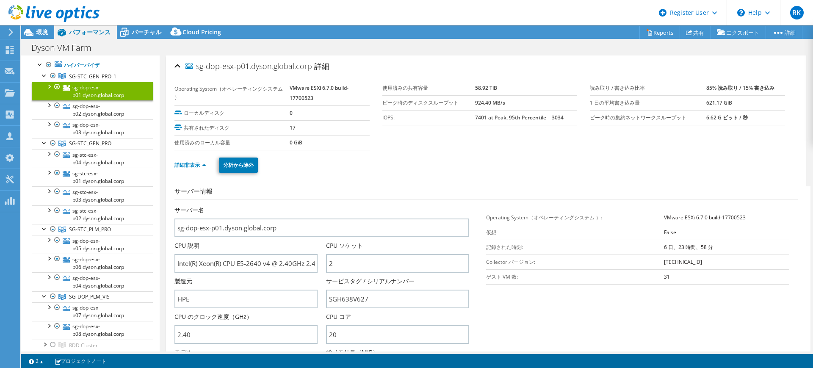
click at [414, 177] on div "詳細非表示 分析から除外" at bounding box center [485, 165] width 623 height 30
click at [83, 307] on link "sg-dop-esx-p07.dyson.global.corp" at bounding box center [92, 311] width 121 height 19
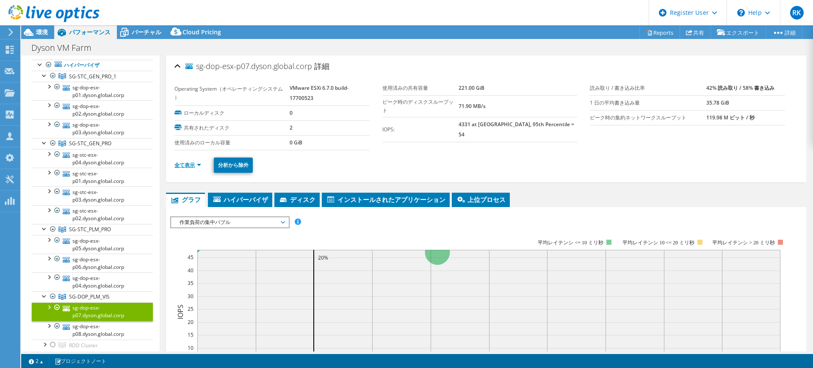
click at [189, 166] on link "全て表示" at bounding box center [187, 164] width 27 height 7
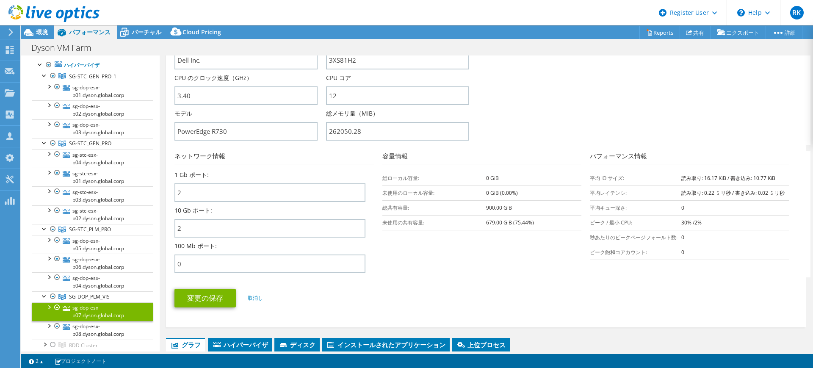
scroll to position [239, 0]
drag, startPoint x: 189, startPoint y: 231, endPoint x: 181, endPoint y: 235, distance: 8.5
click at [181, 235] on input "2" at bounding box center [269, 228] width 191 height 19
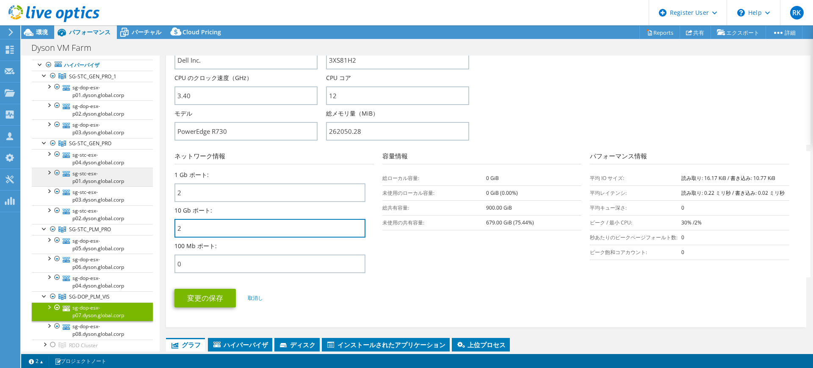
scroll to position [0, 0]
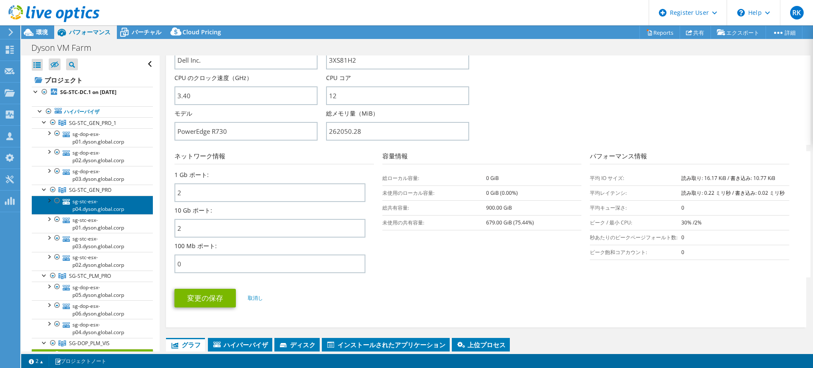
click at [98, 209] on link "sg-stc-esx-p04.dyson.global.corp" at bounding box center [92, 205] width 121 height 19
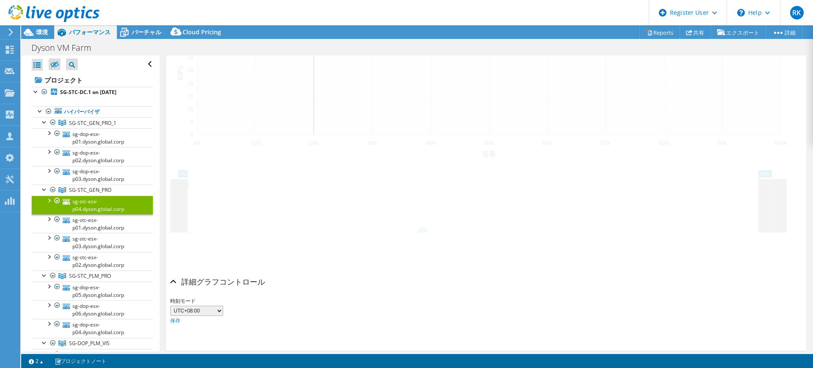
scroll to position [232, 0]
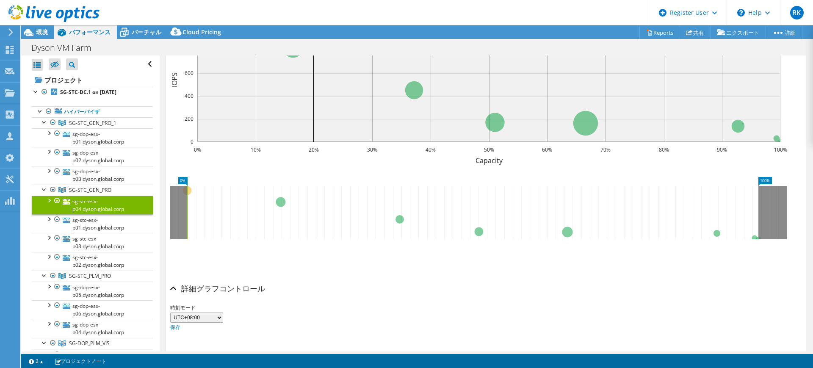
click at [39, 26] on div at bounding box center [50, 14] width 100 height 28
click at [47, 33] on span "環境" at bounding box center [42, 32] width 12 height 8
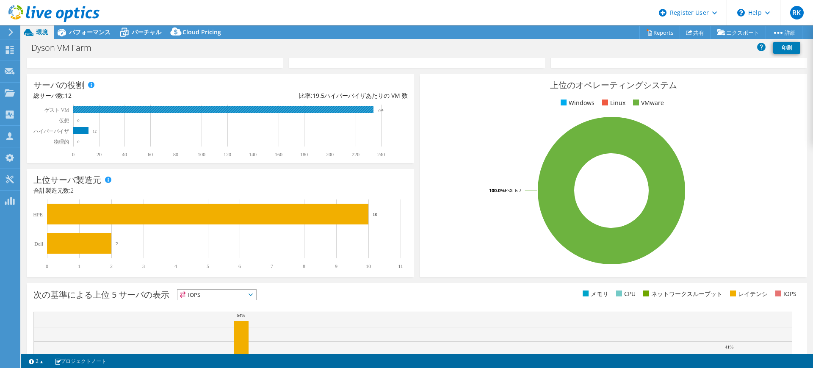
scroll to position [0, 0]
